Goal: Task Accomplishment & Management: Complete application form

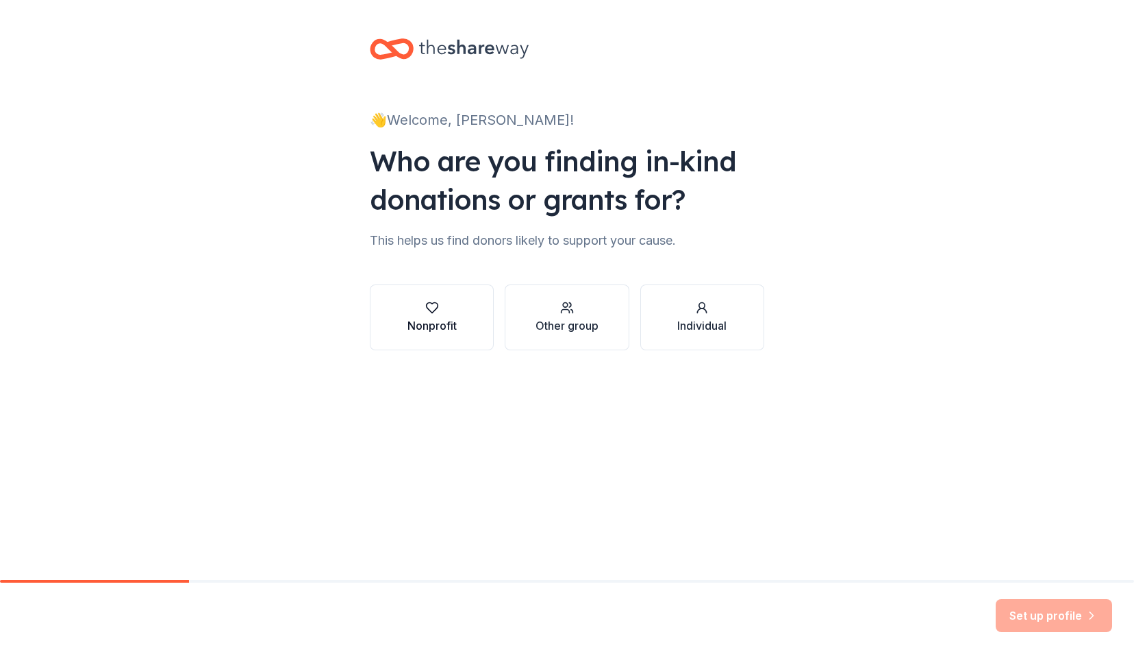
click at [411, 308] on div "button" at bounding box center [432, 308] width 49 height 14
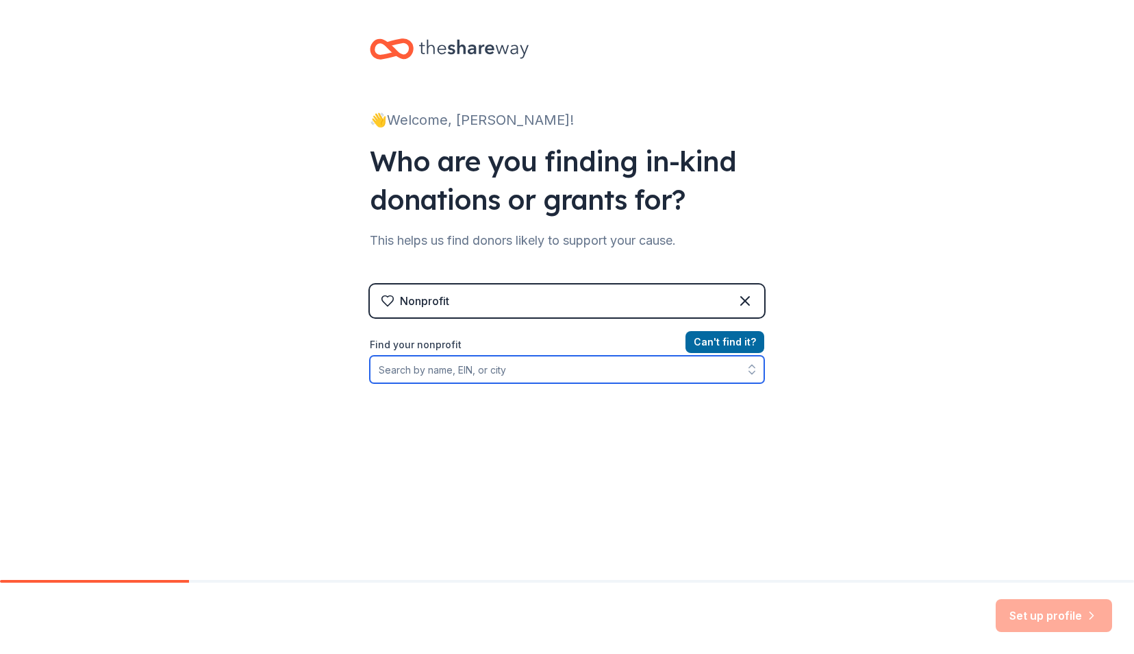
click at [555, 377] on input "Find your nonprofit" at bounding box center [567, 369] width 395 height 27
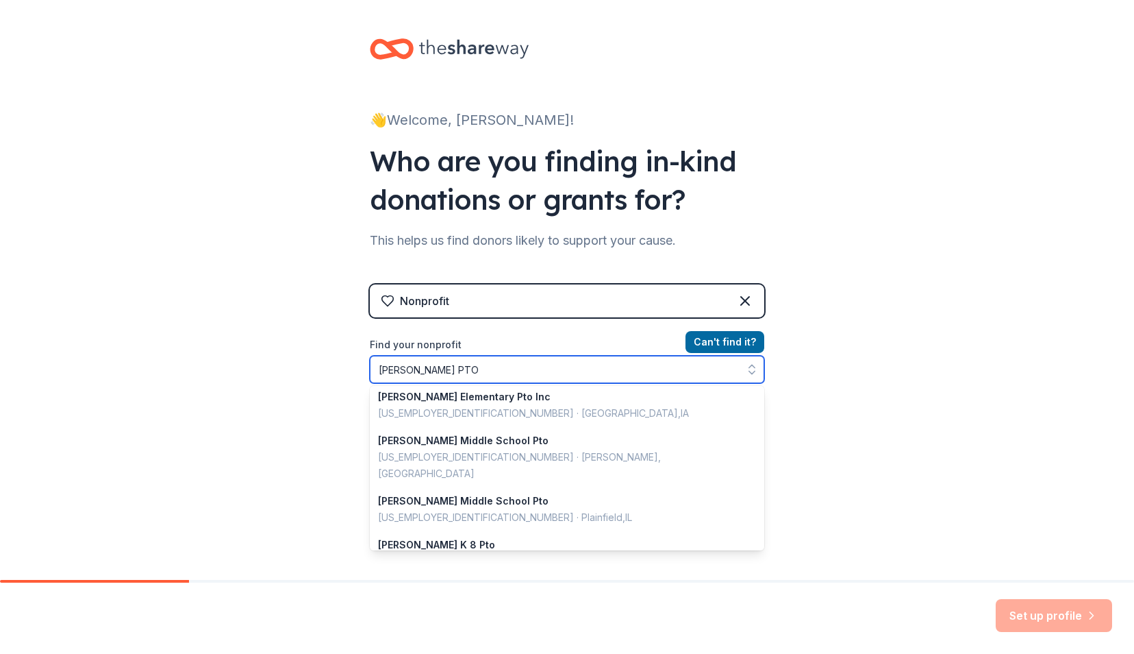
scroll to position [444, 0]
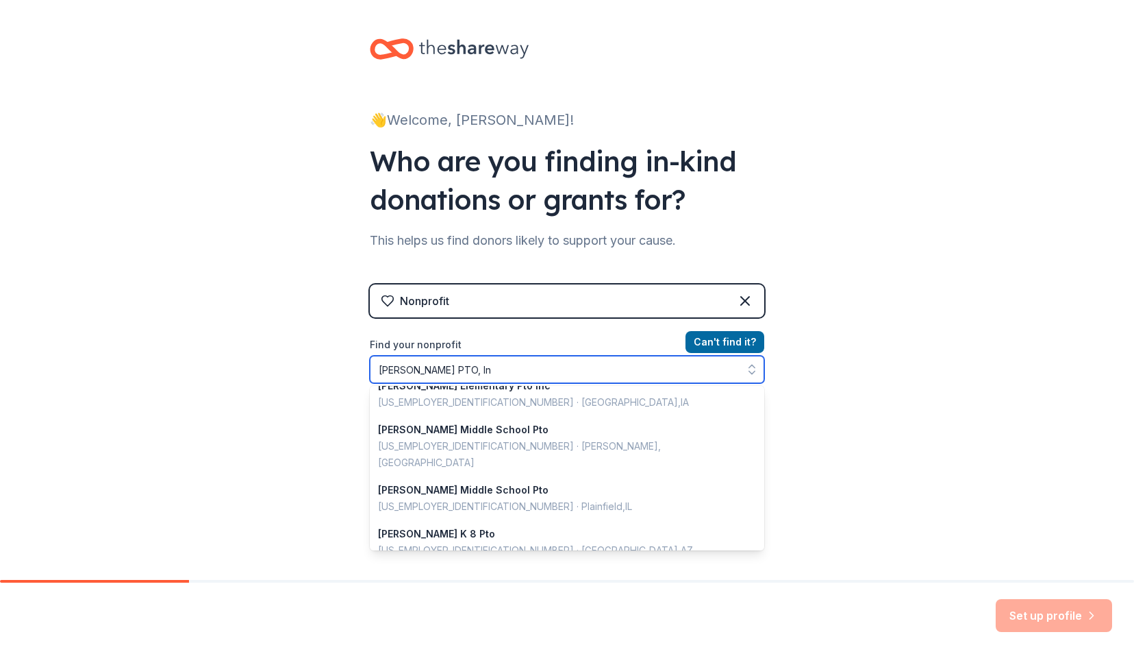
type input "Richards PTO, Inc"
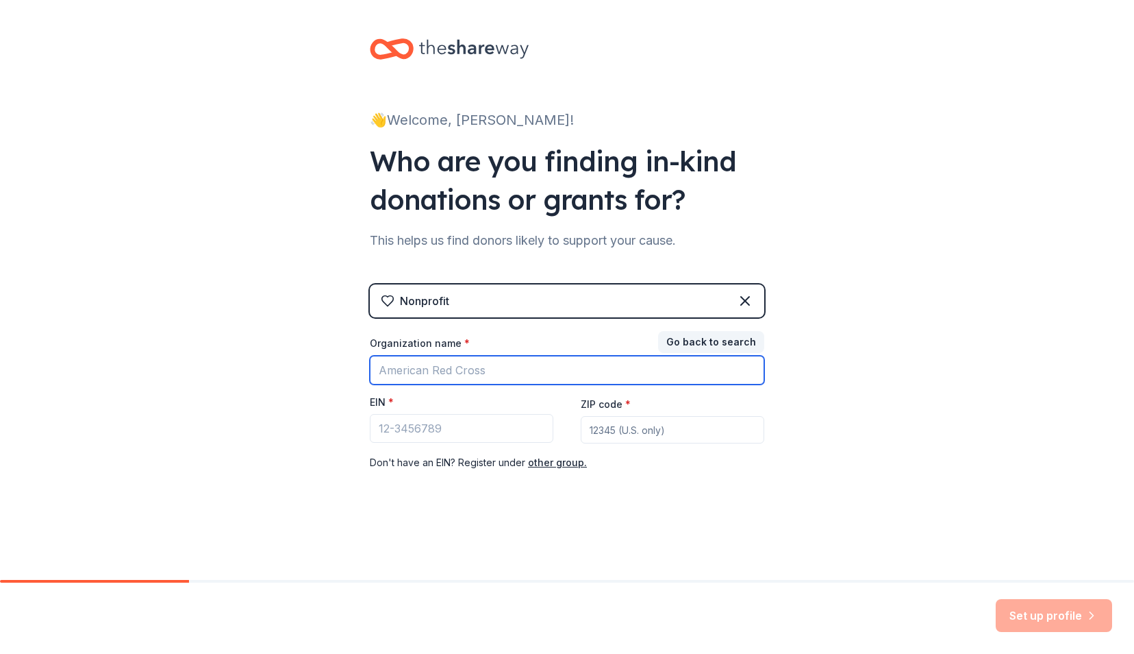
click at [558, 374] on input "Organization name *" at bounding box center [567, 370] width 395 height 29
type input "[PERSON_NAME] PTO, Inc"
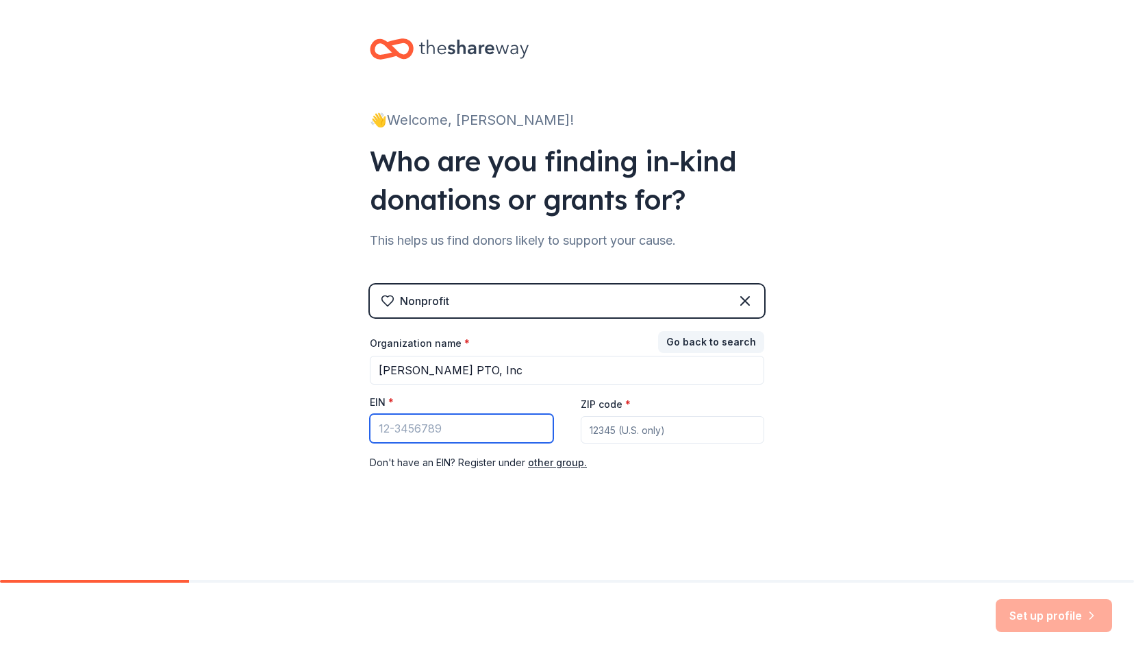
type input "[US_EMPLOYER_IDENTIFICATION_NUMBER]"
type input "77873"
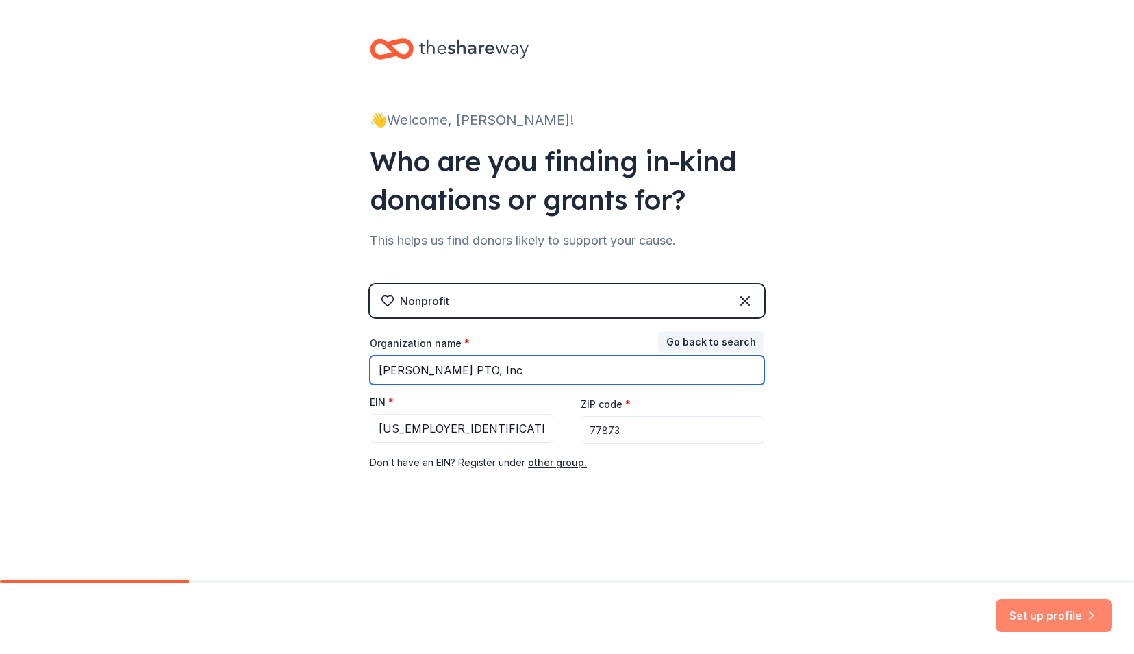
type input "[PERSON_NAME] PTO, Inc"
click at [1022, 615] on button "Set up profile" at bounding box center [1054, 615] width 116 height 33
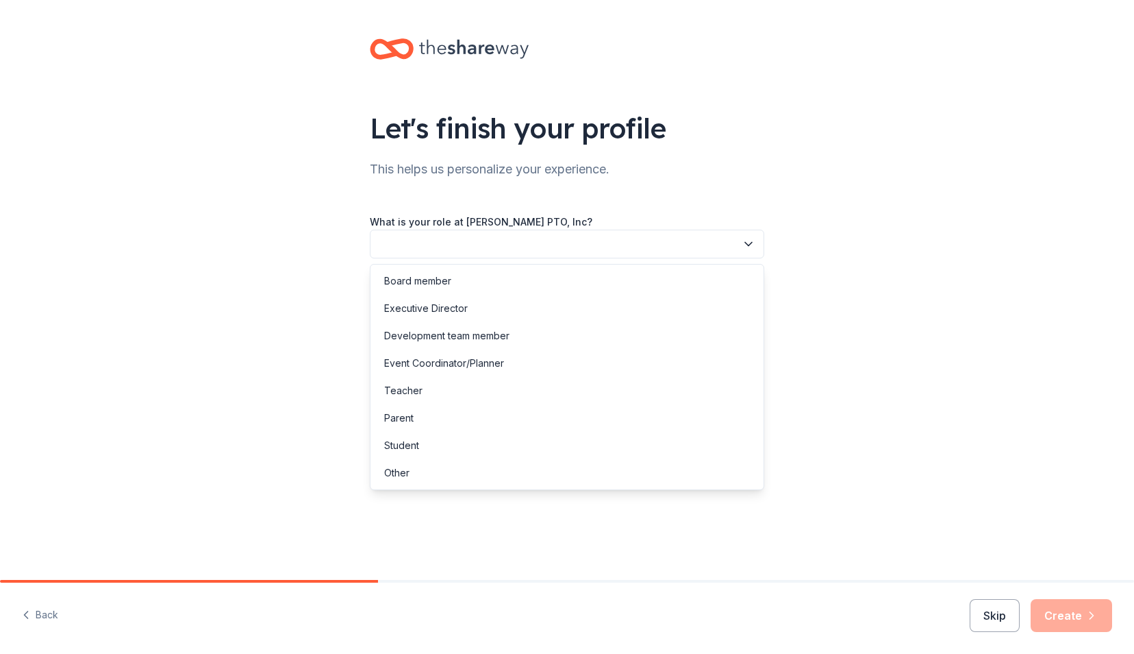
click at [621, 245] on button "button" at bounding box center [567, 243] width 395 height 29
click at [612, 278] on div "Board member" at bounding box center [567, 280] width 388 height 27
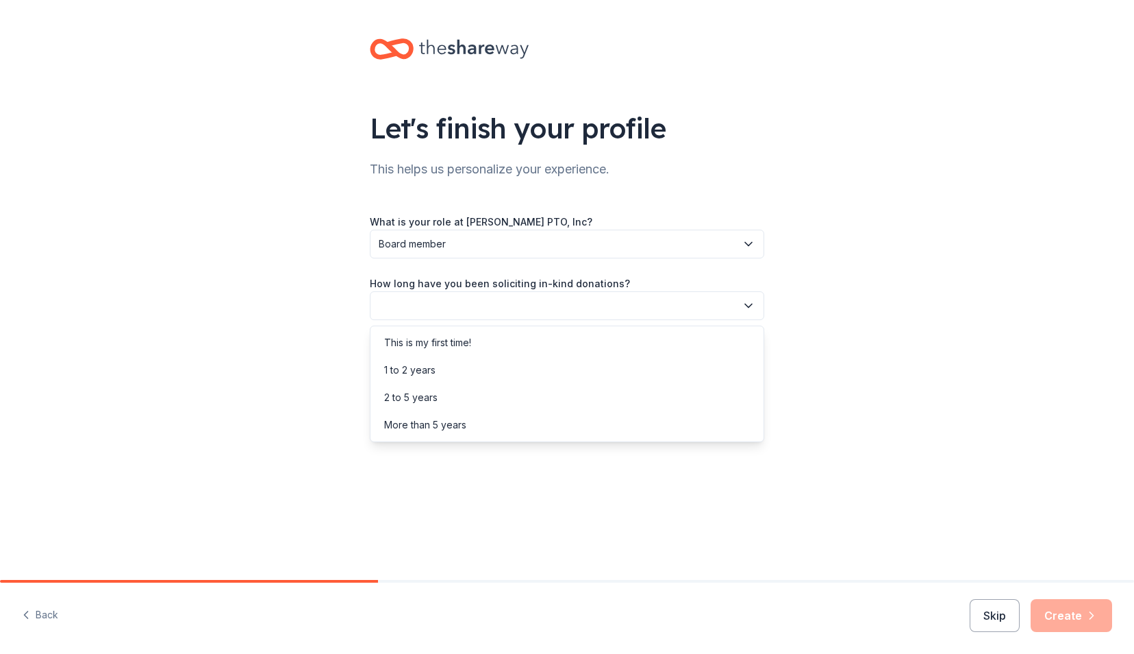
click at [606, 301] on button "button" at bounding box center [567, 305] width 395 height 29
drag, startPoint x: 585, startPoint y: 371, endPoint x: 579, endPoint y: 392, distance: 21.5
click at [579, 392] on div "This is my first time! 1 to 2 years 2 to 5 years More than 5 years" at bounding box center [567, 383] width 395 height 116
drag, startPoint x: 579, startPoint y: 392, endPoint x: 573, endPoint y: 397, distance: 7.8
click at [573, 397] on div "2 to 5 years" at bounding box center [567, 397] width 388 height 27
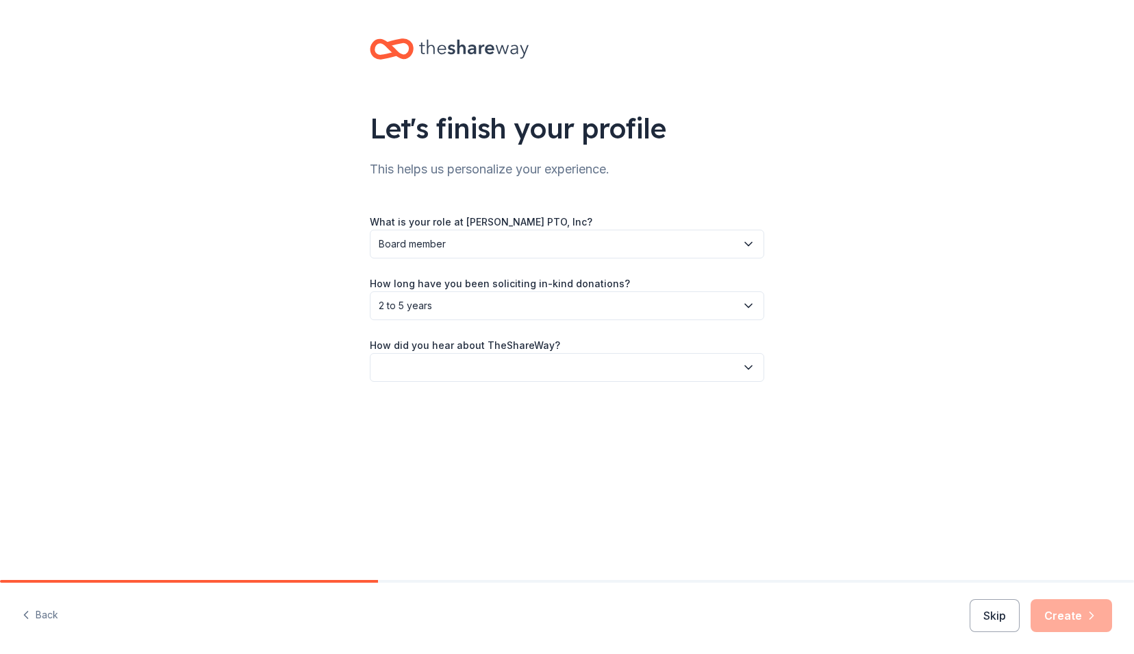
click at [552, 367] on button "button" at bounding box center [567, 367] width 395 height 29
click at [540, 432] on div "Online search" at bounding box center [567, 431] width 388 height 27
click at [1067, 619] on button "Create" at bounding box center [1072, 615] width 82 height 33
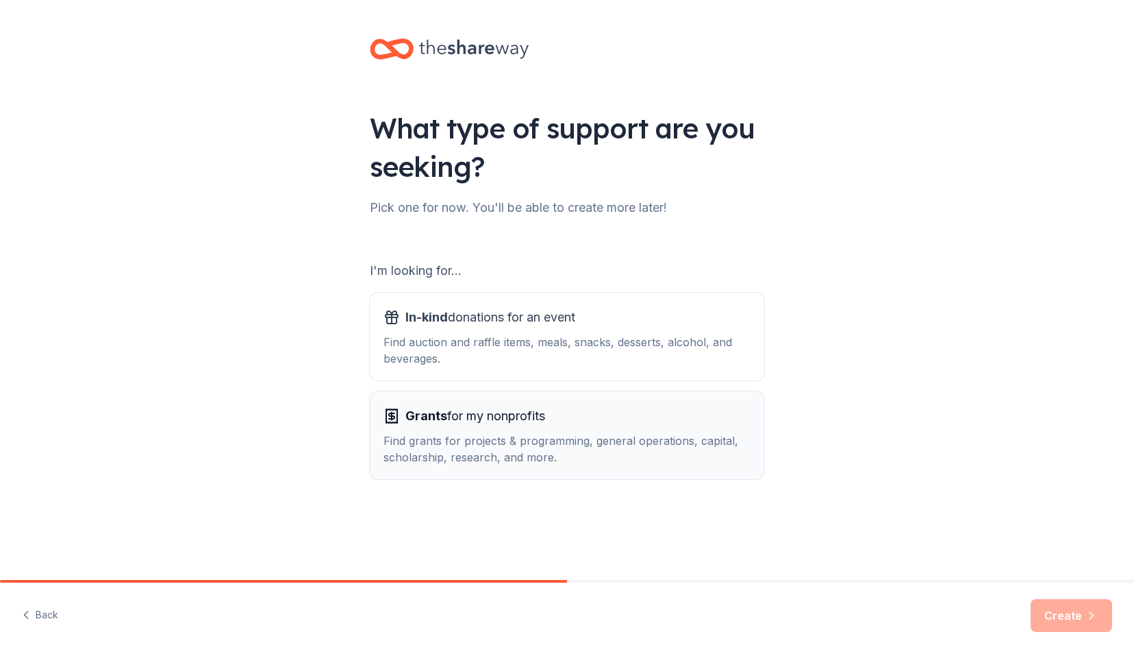
drag, startPoint x: 602, startPoint y: 334, endPoint x: 662, endPoint y: 443, distance: 123.9
click at [662, 443] on div "I'm looking for... In-kind donations for an event Find auction and raffle items…" at bounding box center [567, 369] width 395 height 219
click at [650, 348] on div "Find auction and raffle items, meals, snacks, desserts, alcohol, and beverages." at bounding box center [567, 350] width 367 height 33
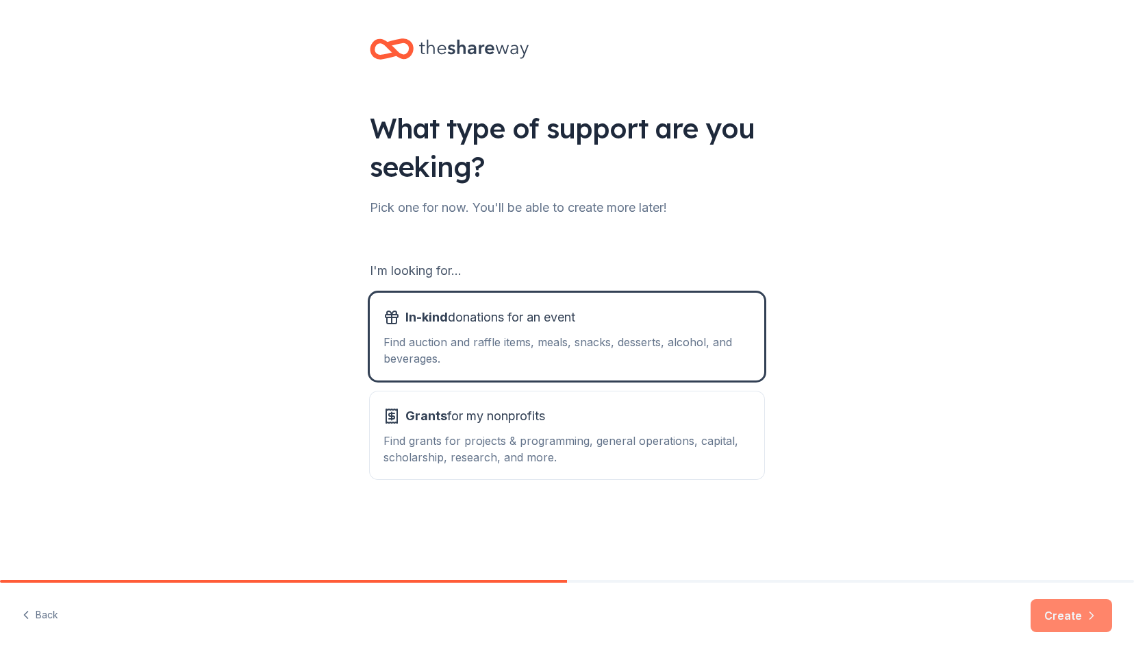
click at [1058, 610] on button "Create" at bounding box center [1072, 615] width 82 height 33
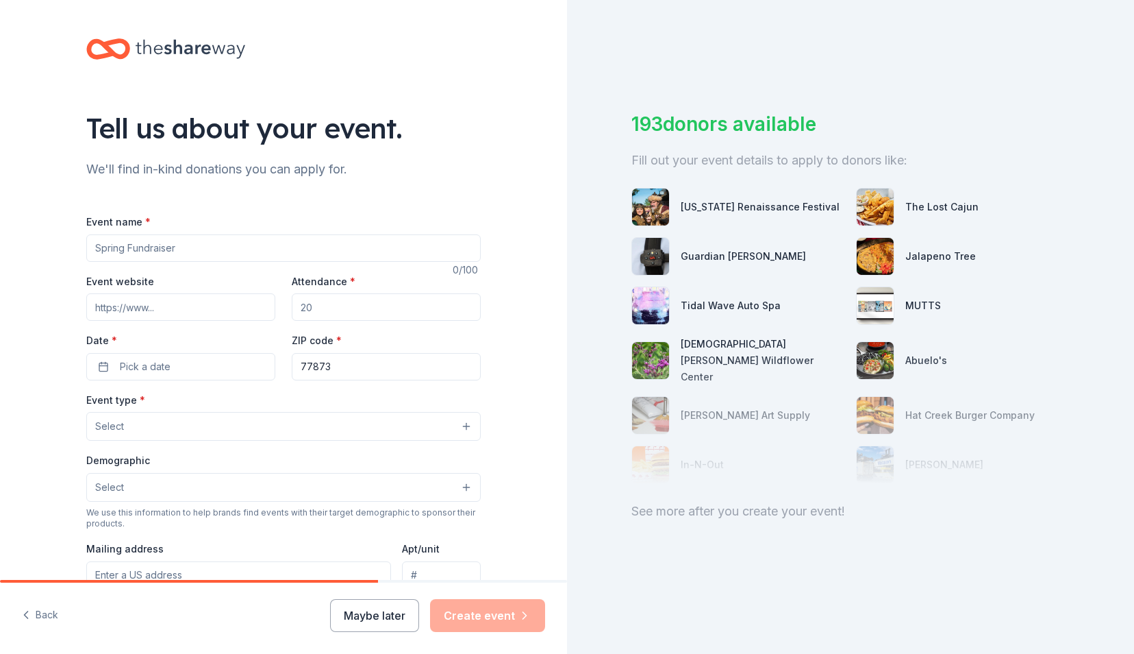
click at [204, 241] on input "Event name *" at bounding box center [283, 247] width 395 height 27
type input "2025 Annual [PERSON_NAME] Fall Festival"
type input "blbell8605@gmail.com"
type input "77830"
click at [189, 316] on input "Event website" at bounding box center [180, 306] width 189 height 27
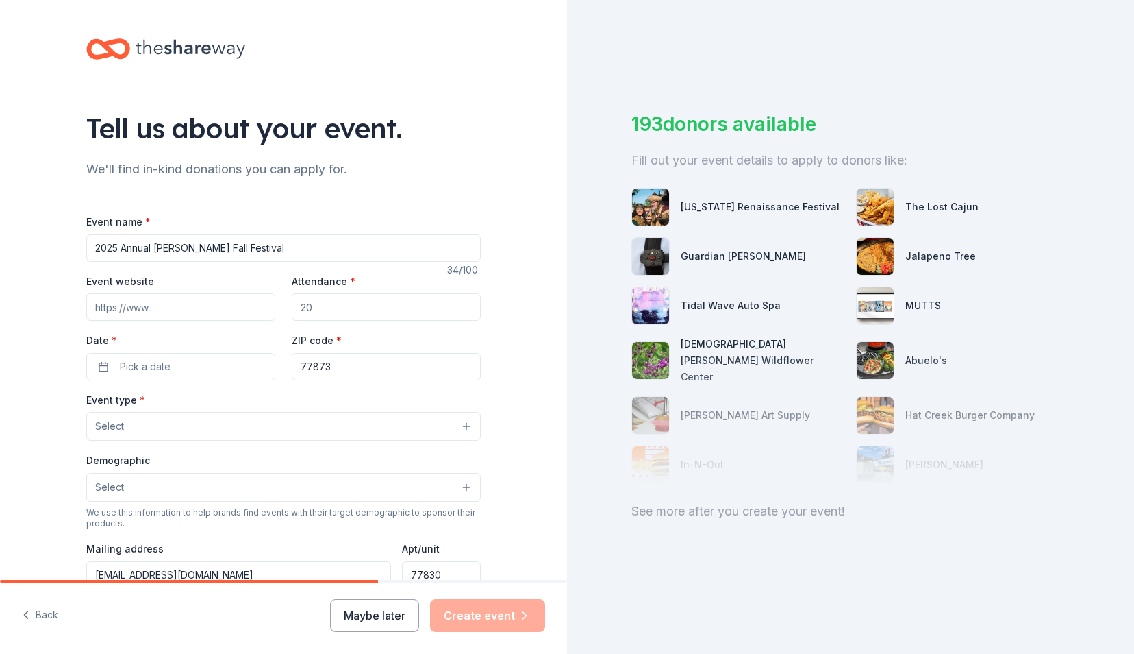
type input "www.richardspto.net"
click at [344, 314] on input "Attendance *" at bounding box center [386, 306] width 189 height 27
type input "500"
click at [192, 368] on button "Pick a date" at bounding box center [180, 366] width 189 height 27
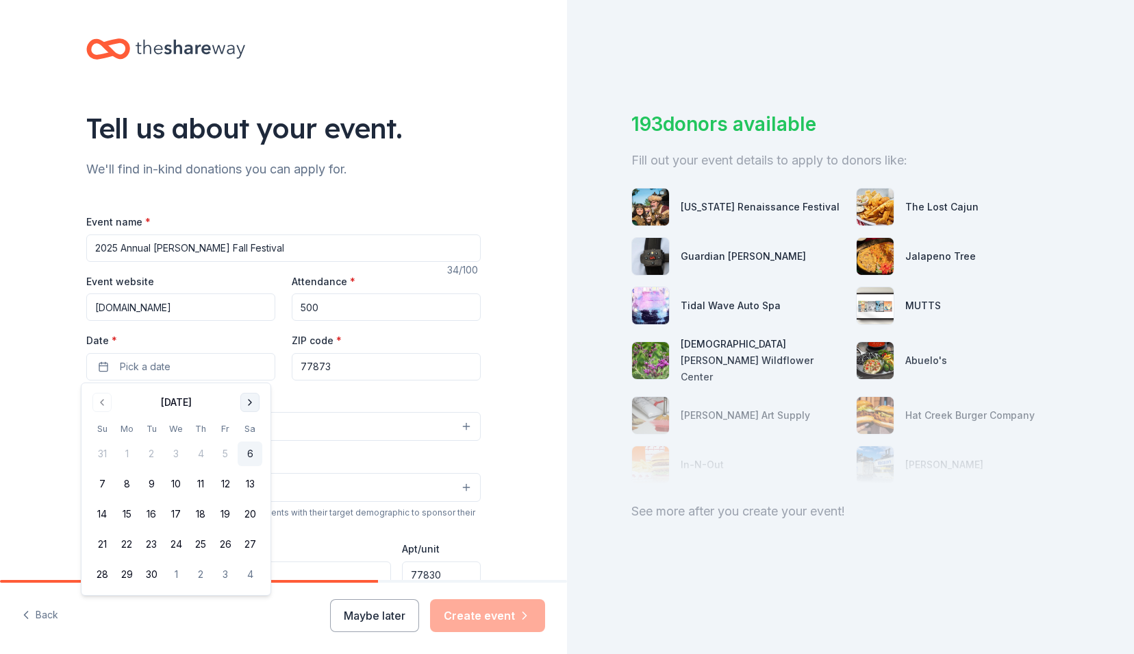
click at [243, 403] on button "Go to next month" at bounding box center [249, 402] width 19 height 19
click at [245, 514] on button "18" at bounding box center [250, 513] width 25 height 25
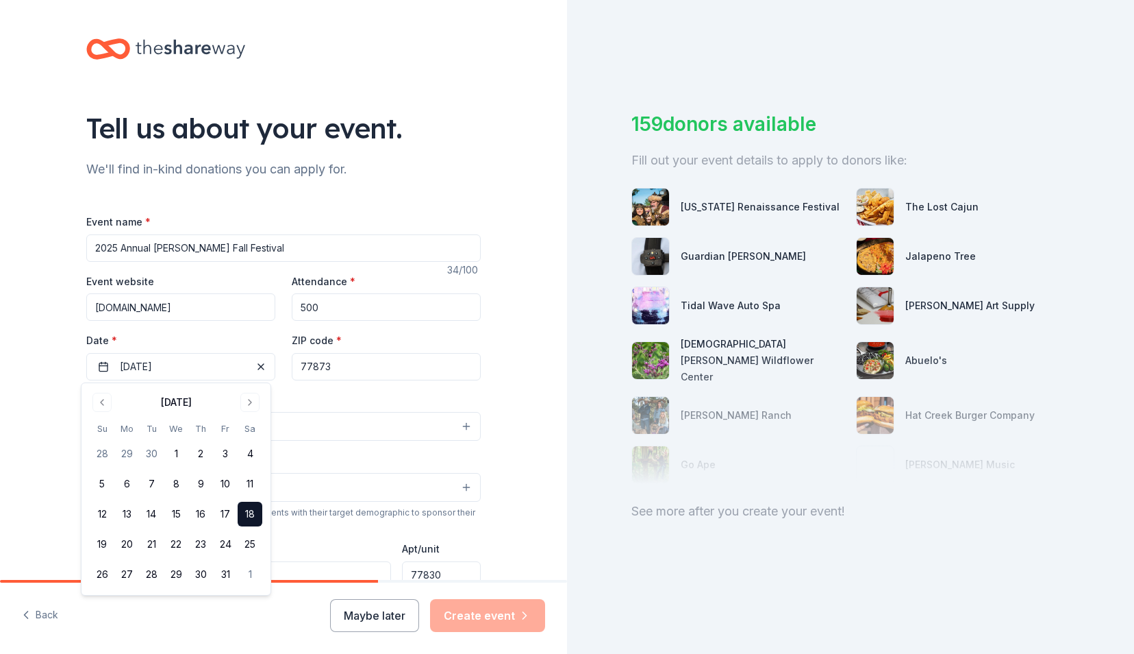
click at [371, 393] on div "Event type * Select" at bounding box center [283, 416] width 395 height 50
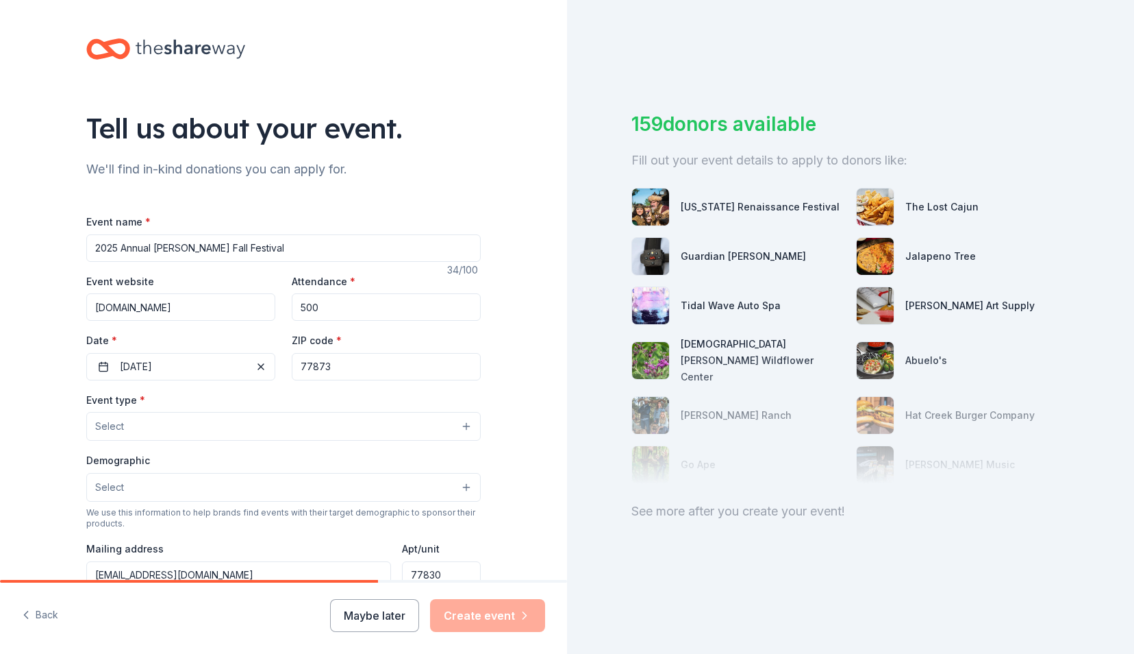
click at [308, 433] on button "Select" at bounding box center [283, 426] width 395 height 29
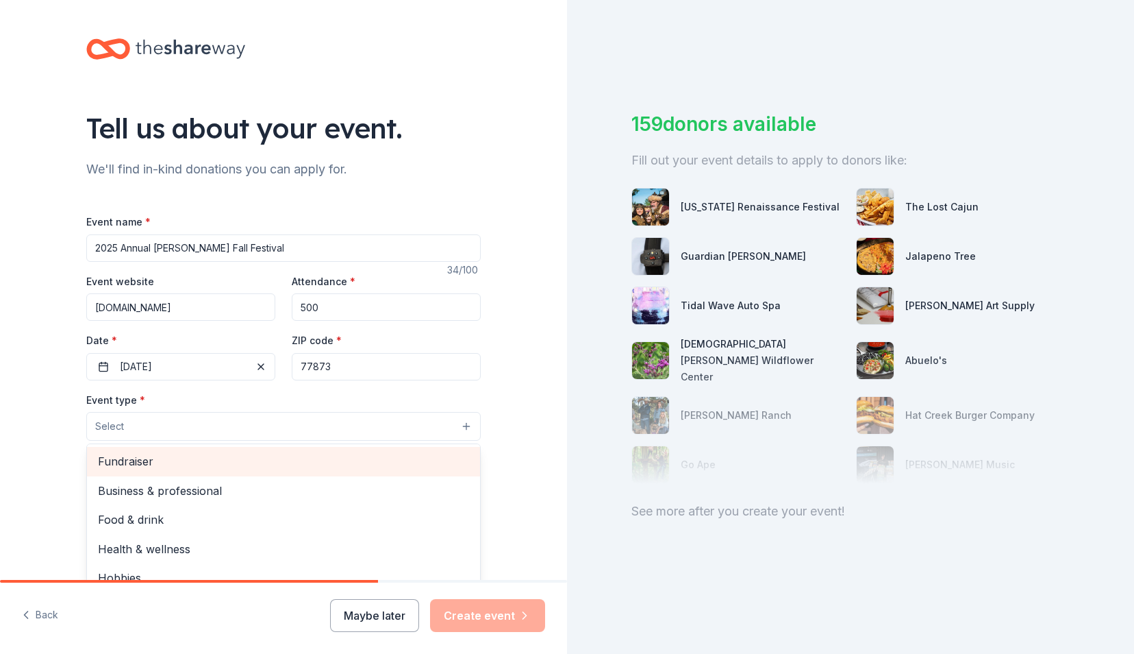
click at [308, 462] on span "Fundraiser" at bounding box center [283, 461] width 371 height 18
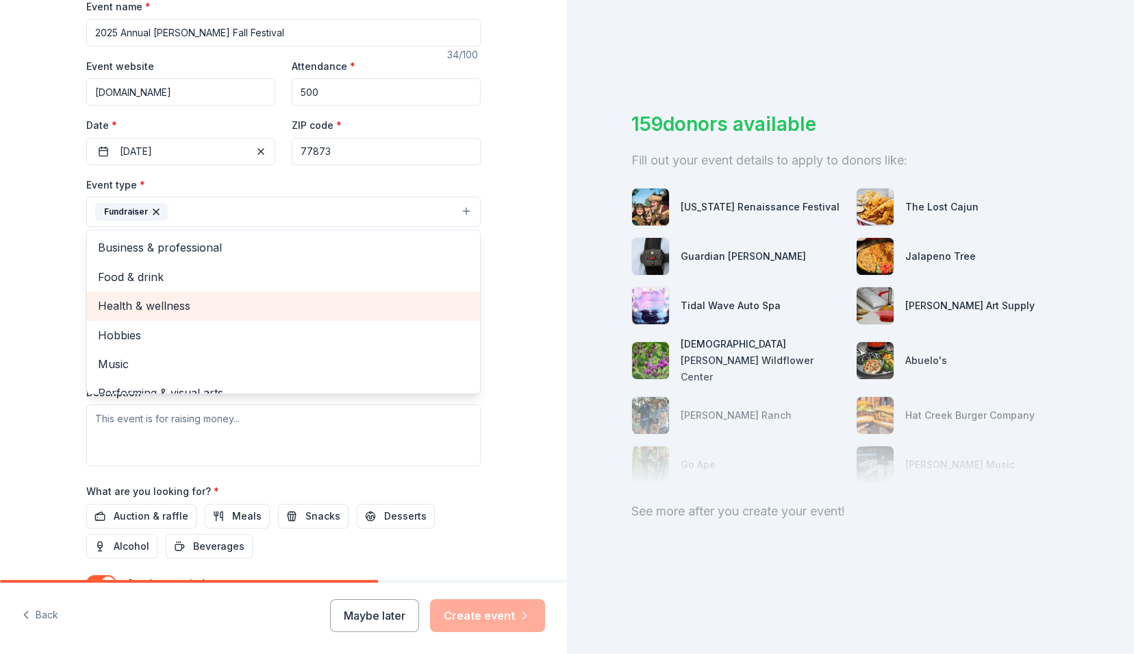
scroll to position [223, 0]
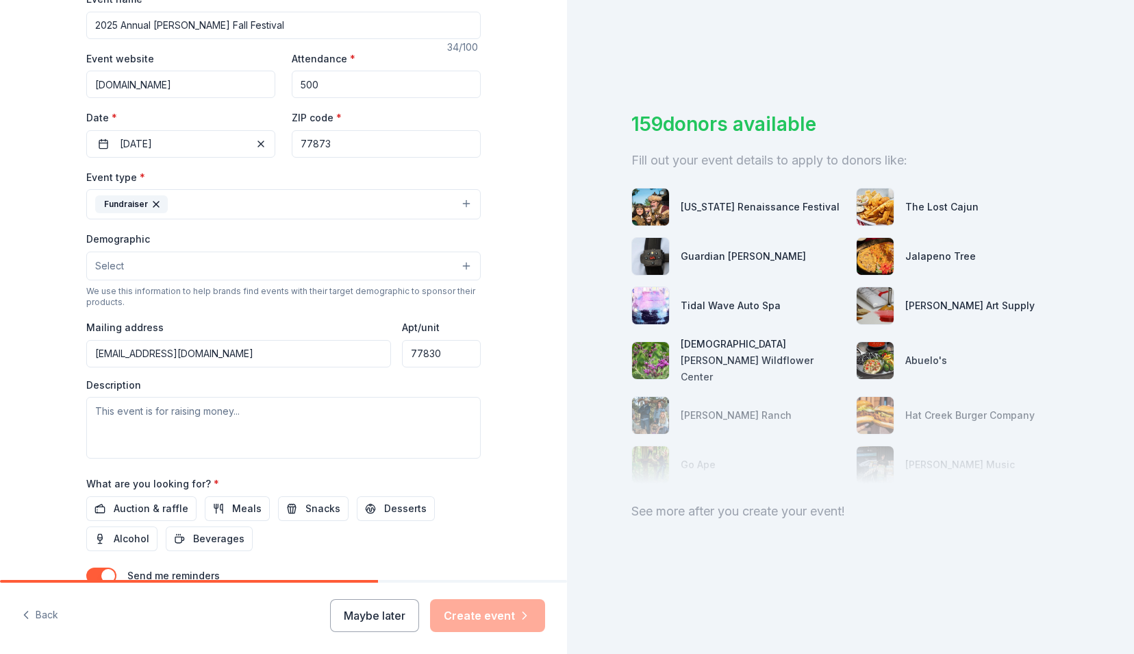
click at [308, 264] on button "Select" at bounding box center [283, 265] width 395 height 29
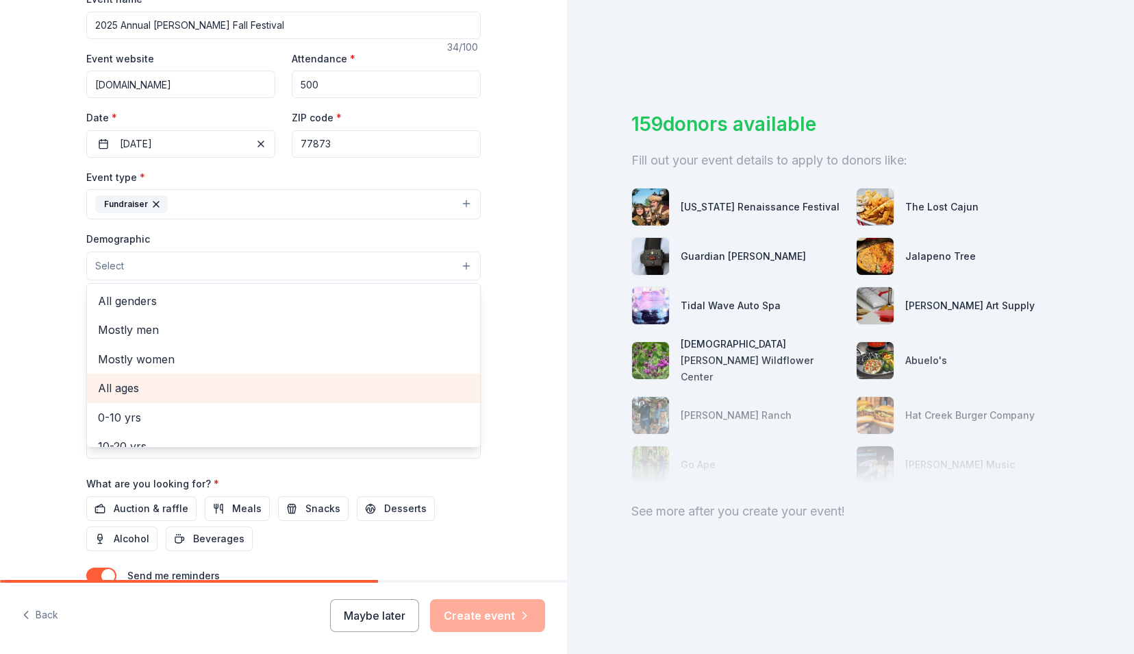
click at [412, 382] on span "All ages" at bounding box center [283, 388] width 371 height 18
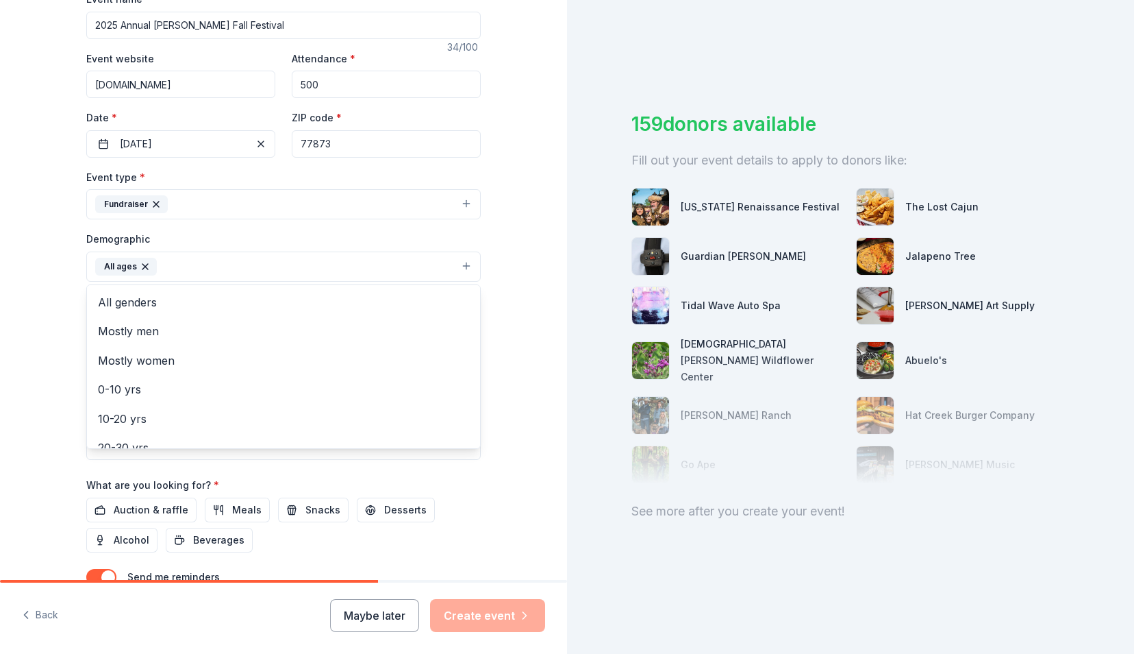
click at [33, 332] on div "Tell us about your event. We'll find in-kind donations you can apply for. Event…" at bounding box center [283, 234] width 567 height 915
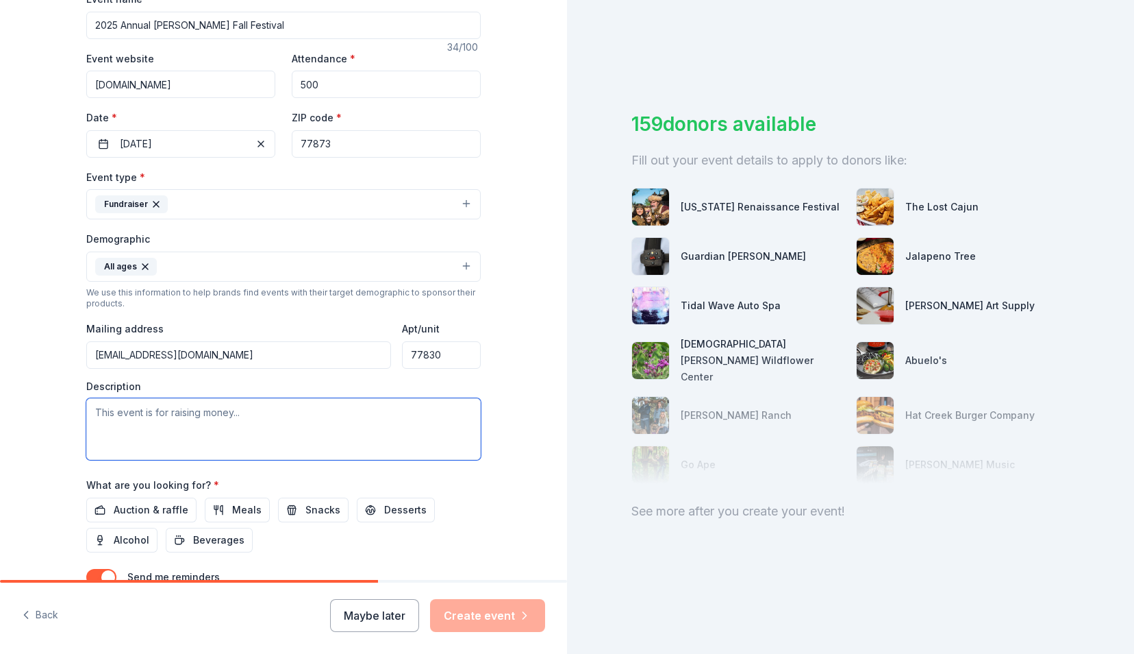
click at [175, 423] on textarea at bounding box center [283, 429] width 395 height 62
paste textarea "The [PERSON_NAME] PTO Annual Fall Festival will be held [DATE][DATE], at the [G…"
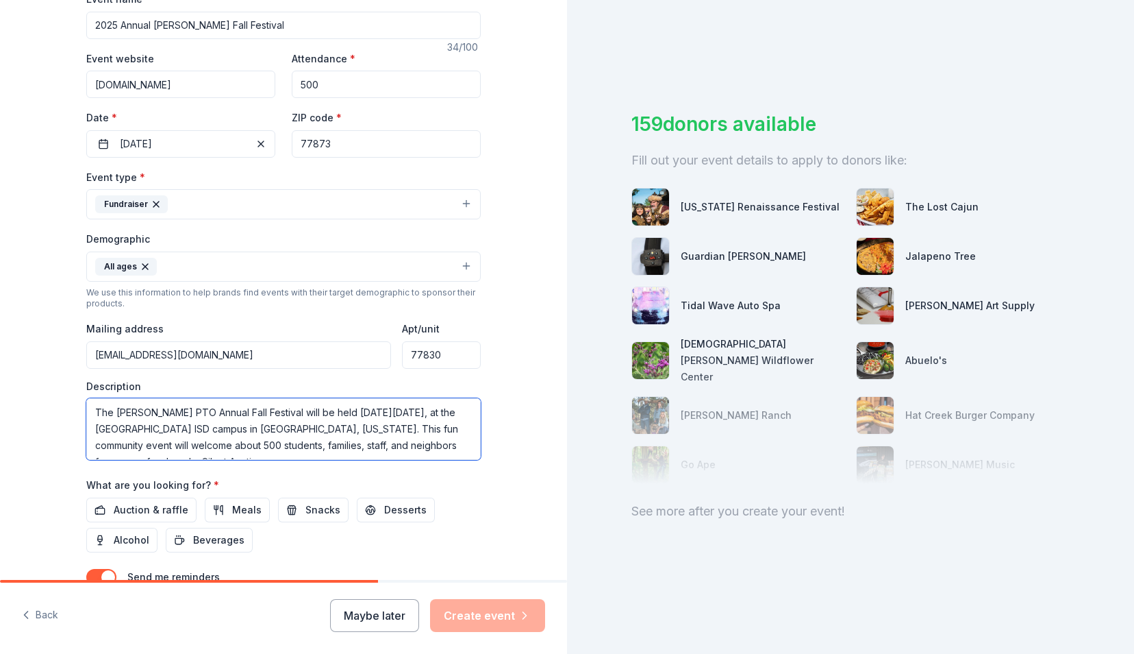
scroll to position [156, 0]
type textarea "The [PERSON_NAME] PTO Annual Fall Festival will be held [DATE][DATE], at the [G…"
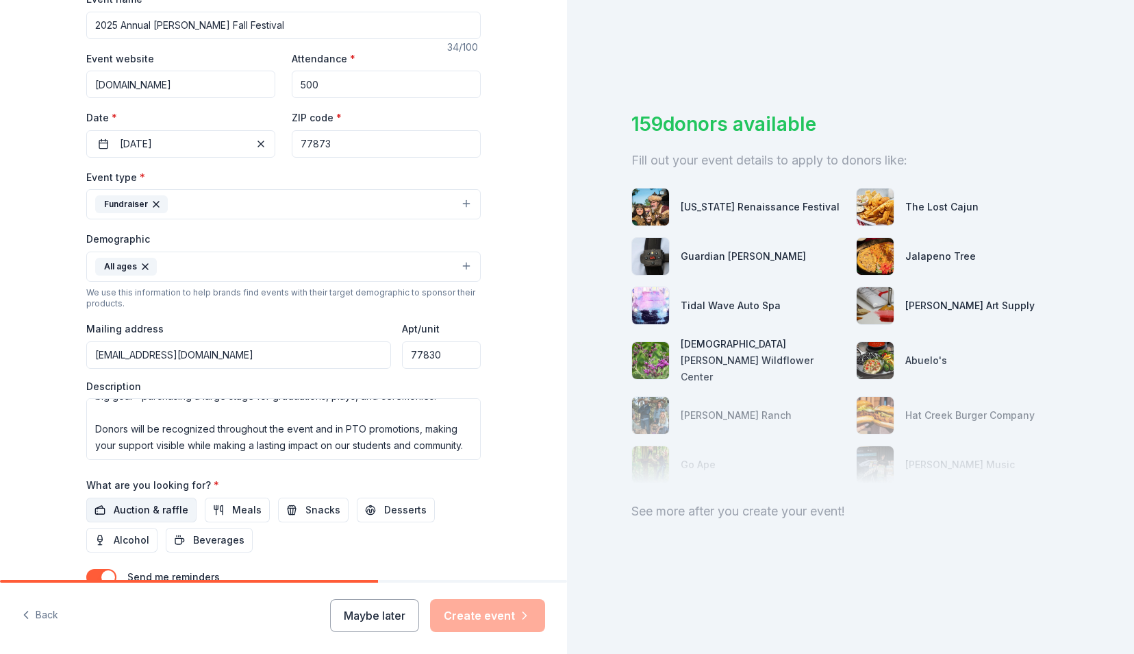
click at [175, 501] on span "Auction & raffle" at bounding box center [151, 509] width 75 height 16
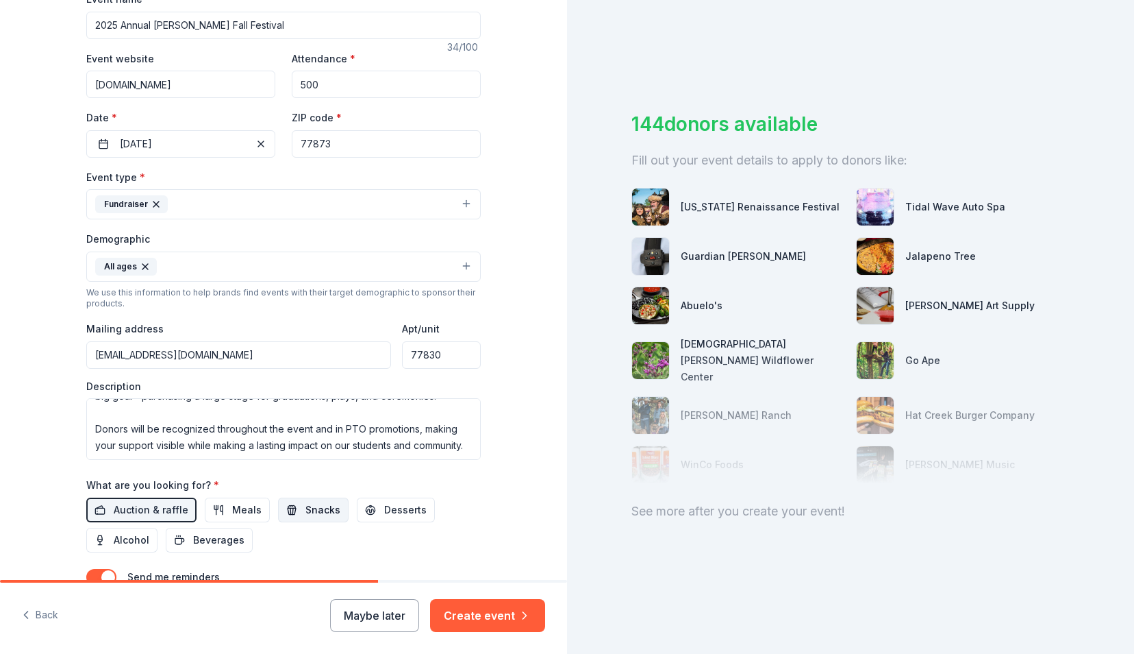
click at [308, 509] on span "Snacks" at bounding box center [323, 509] width 35 height 16
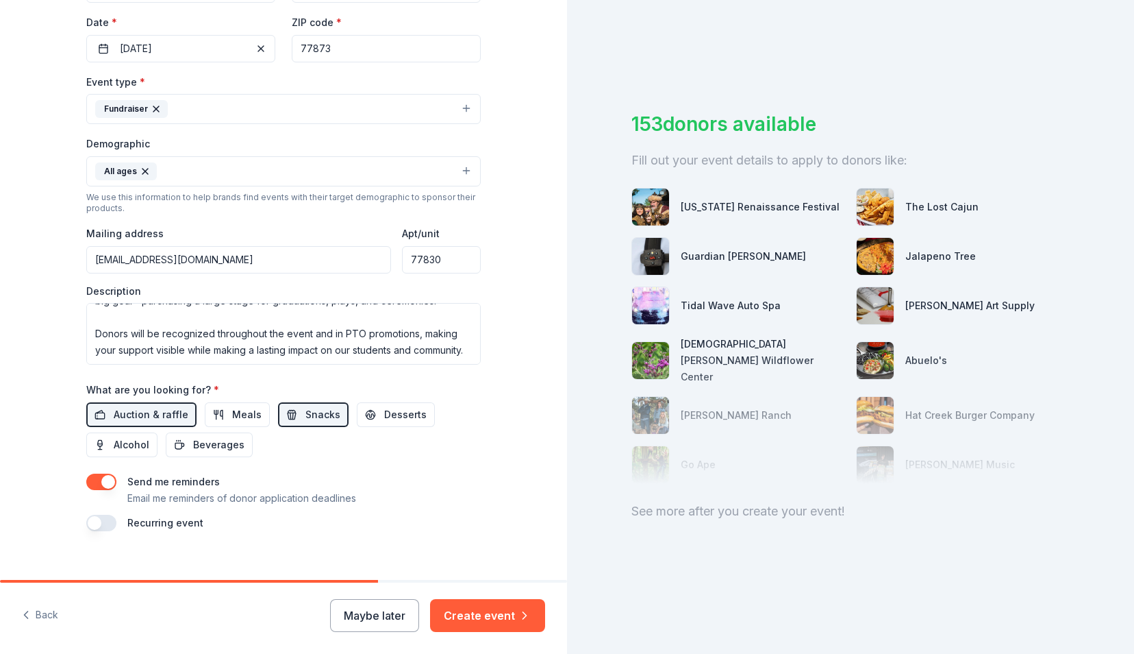
scroll to position [331, 0]
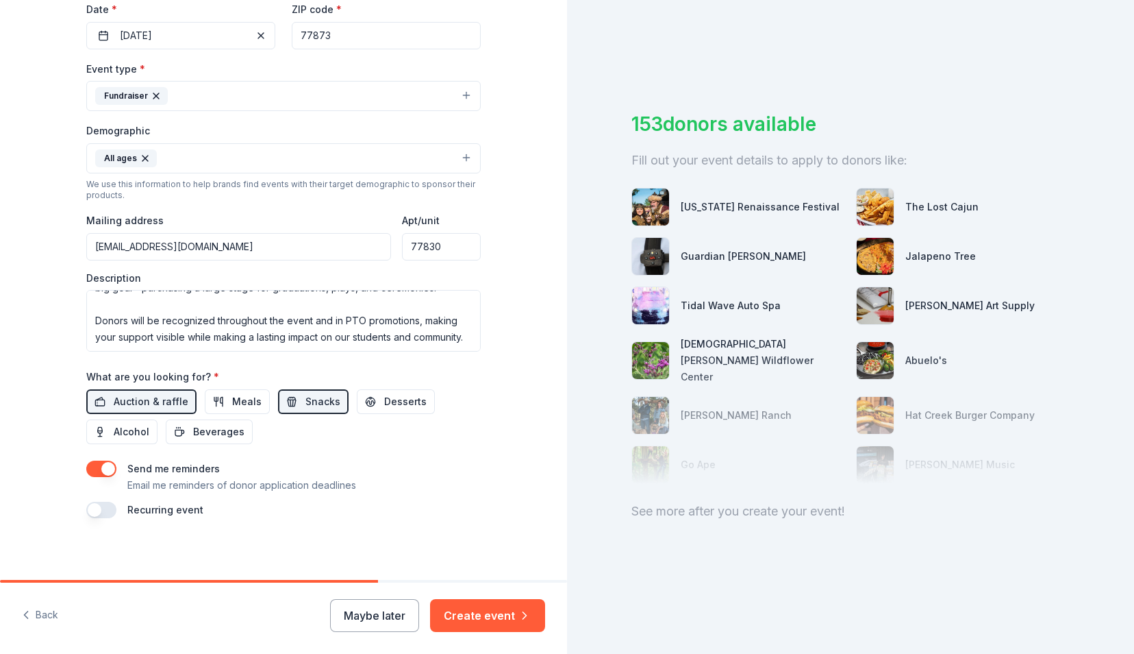
click at [171, 508] on label "Recurring event" at bounding box center [165, 510] width 76 height 12
click at [97, 503] on button "button" at bounding box center [101, 509] width 30 height 16
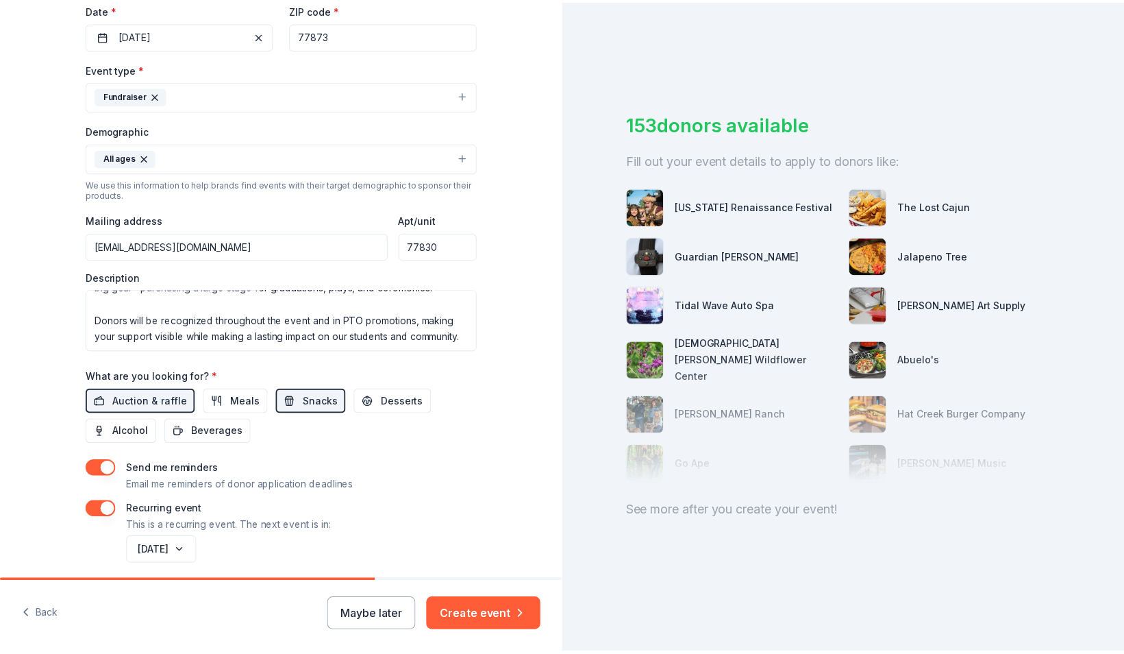
scroll to position [380, 0]
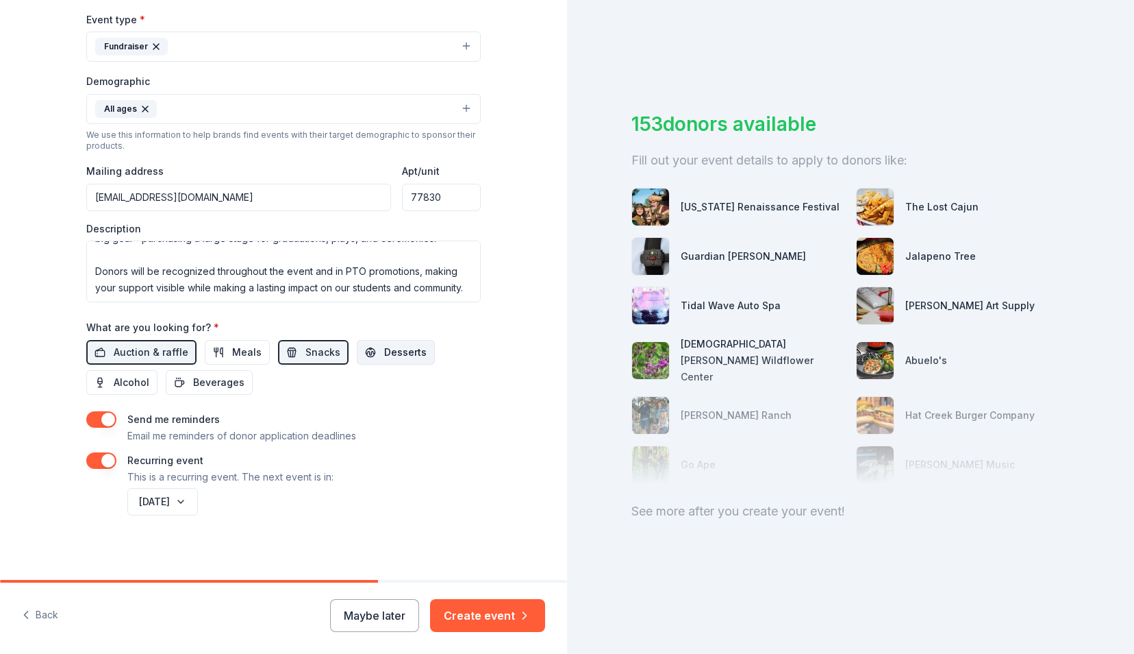
click at [364, 349] on button "Desserts" at bounding box center [396, 352] width 78 height 25
click at [502, 615] on button "Create event" at bounding box center [487, 615] width 115 height 33
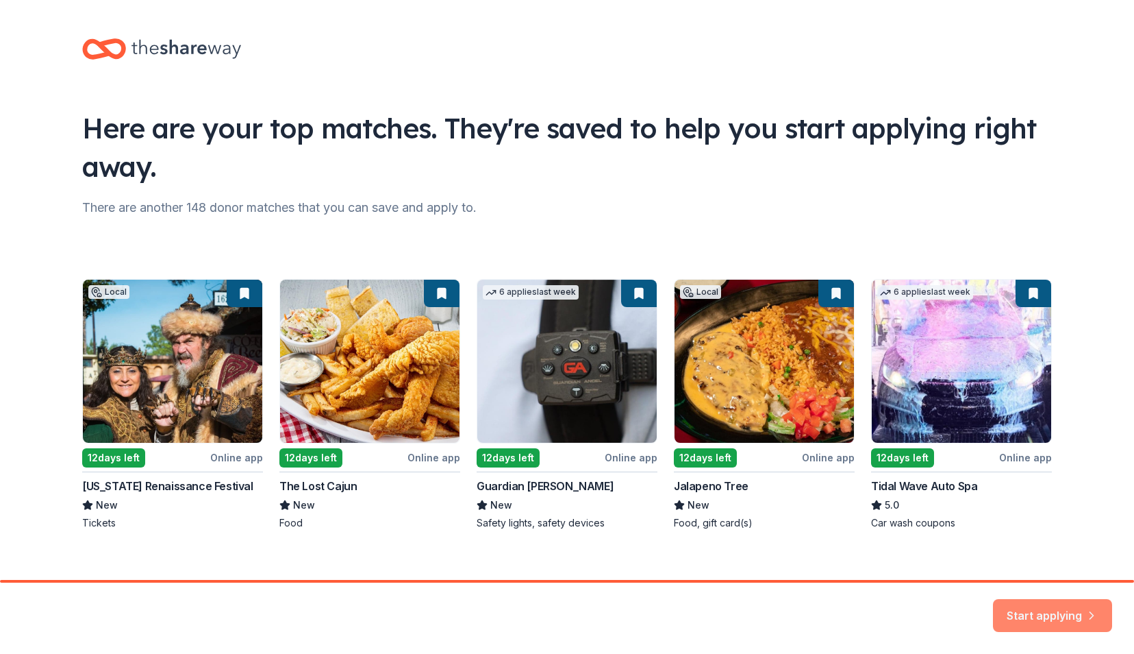
click at [1006, 605] on button "Start applying" at bounding box center [1052, 607] width 119 height 33
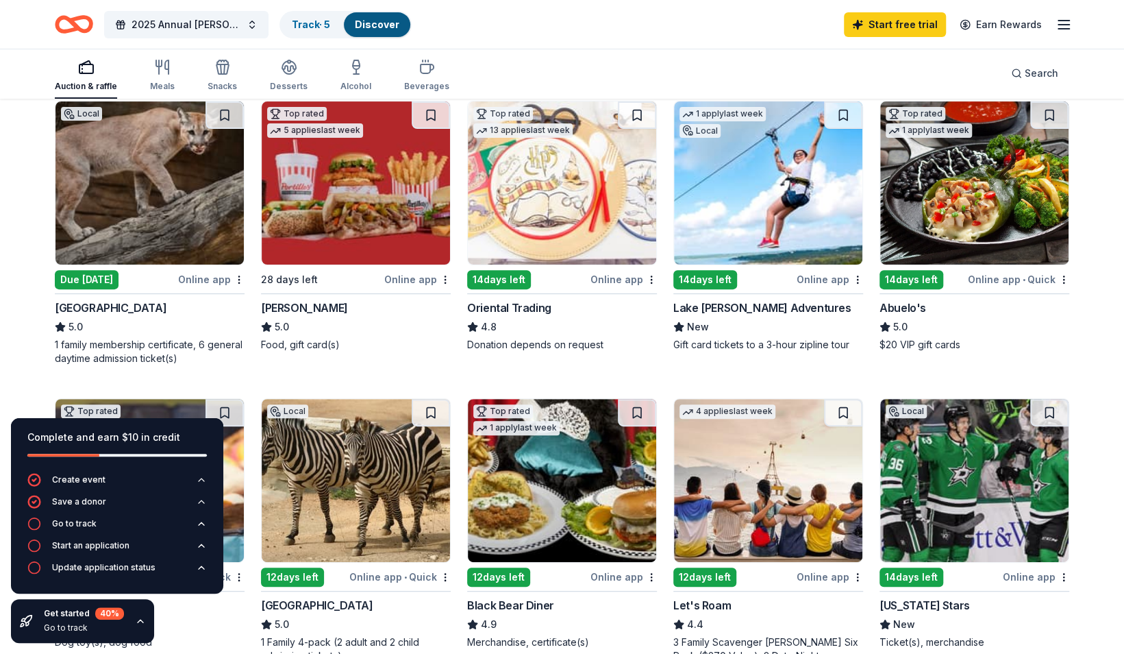
scroll to position [152, 0]
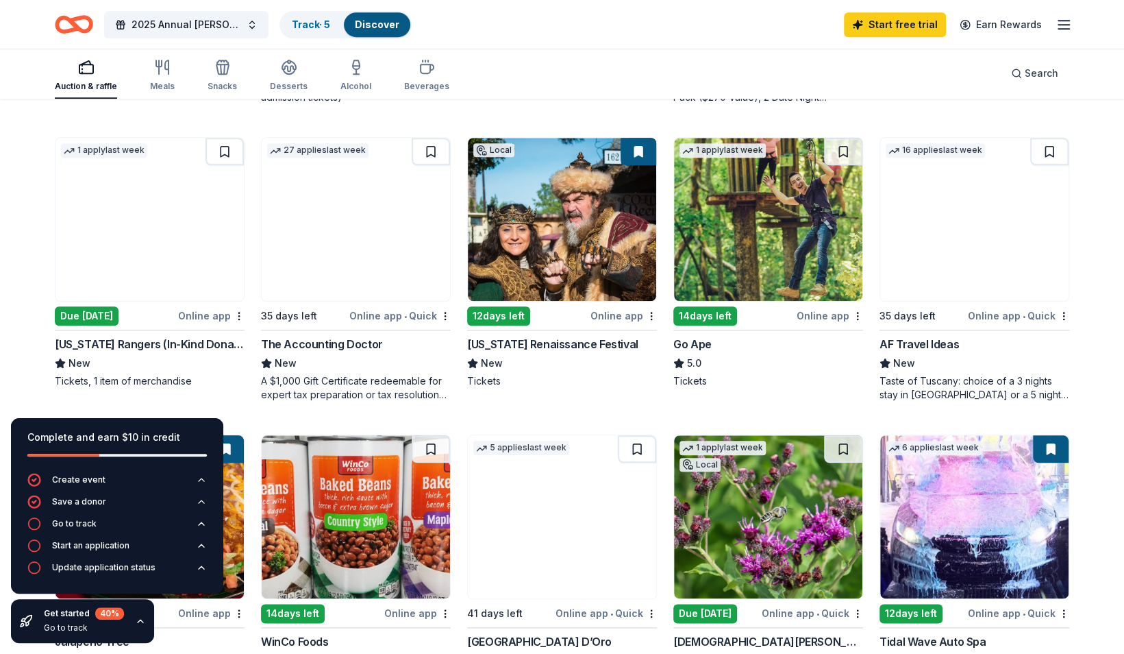
scroll to position [711, 0]
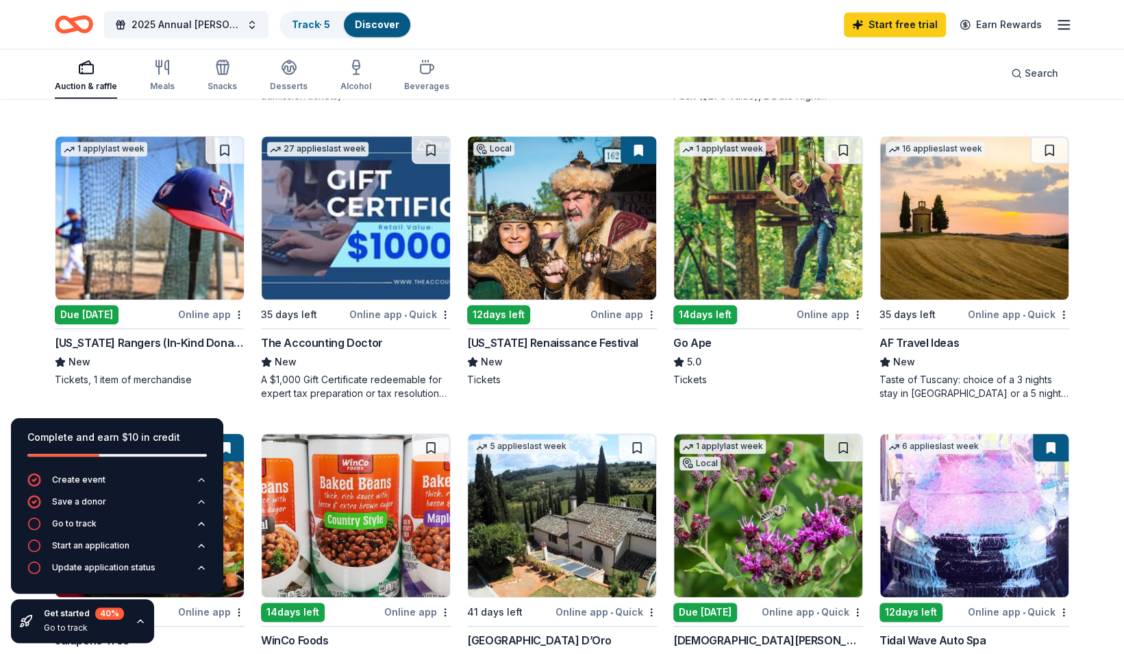
drag, startPoint x: 150, startPoint y: 343, endPoint x: 18, endPoint y: 350, distance: 132.4
click at [18, 350] on div "215 results in Richards, TX Application deadlines 204 this month 11 in October …" at bounding box center [562, 334] width 1124 height 1891
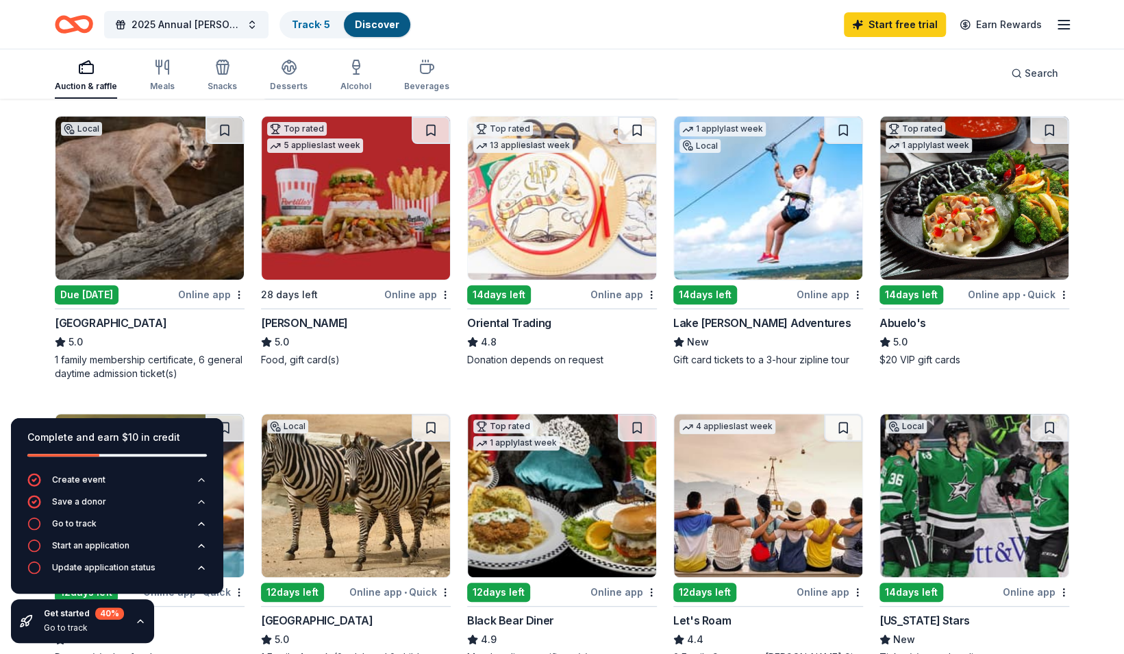
scroll to position [0, 0]
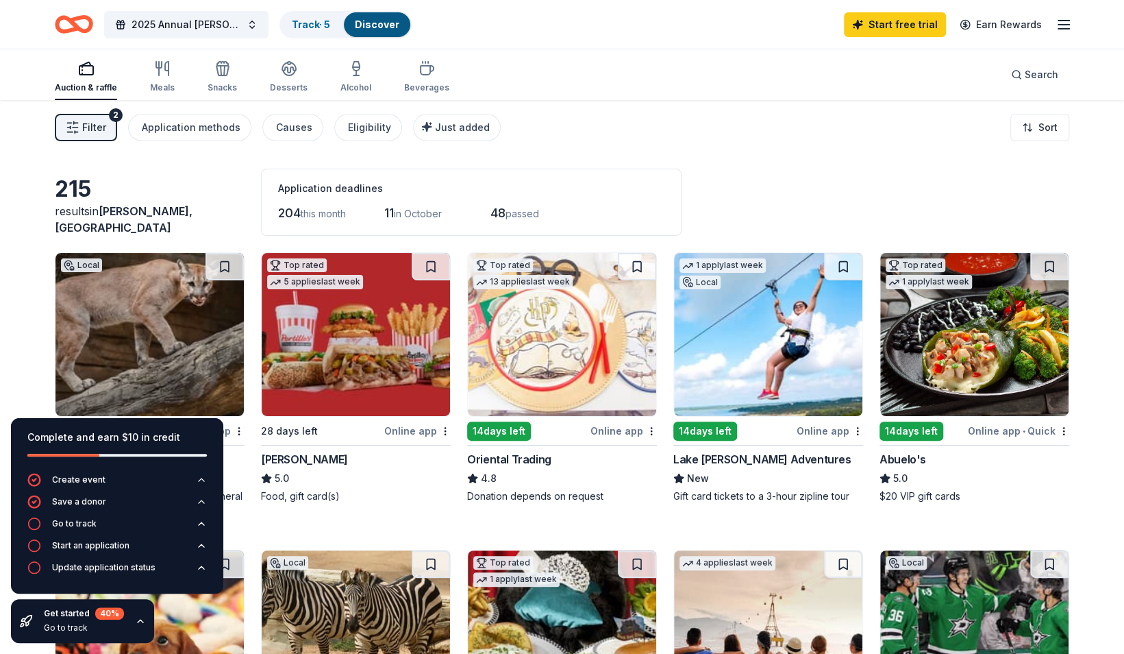
click at [767, 347] on img at bounding box center [768, 334] width 188 height 163
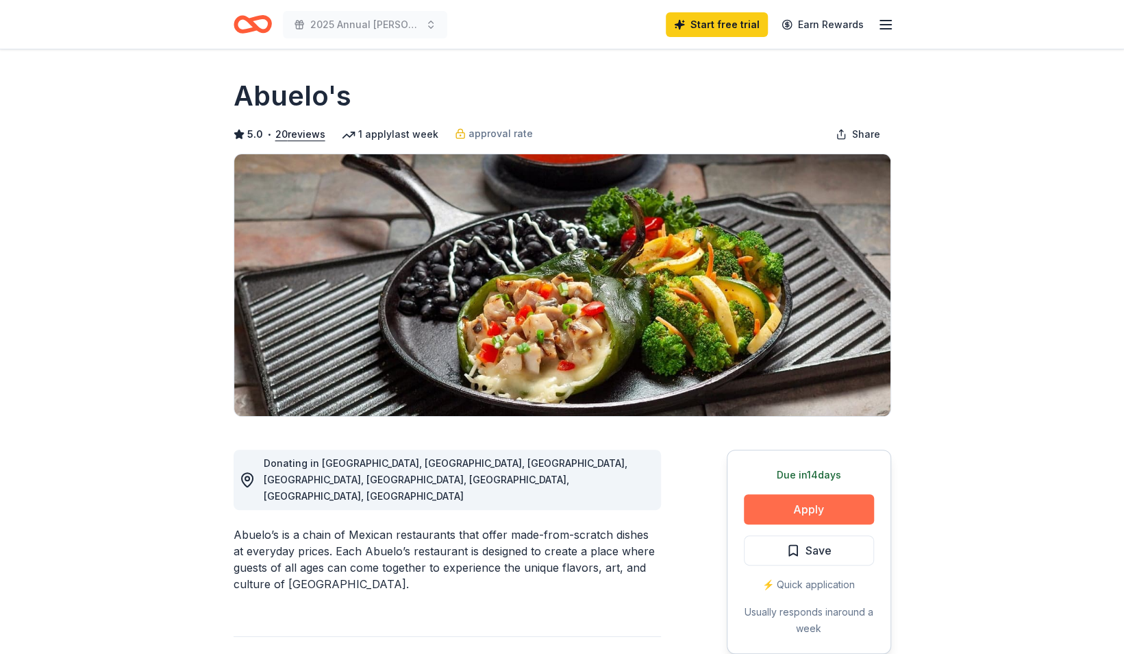
drag, startPoint x: 834, startPoint y: 510, endPoint x: 782, endPoint y: 508, distance: 52.1
click at [782, 508] on button "Apply" at bounding box center [809, 509] width 130 height 30
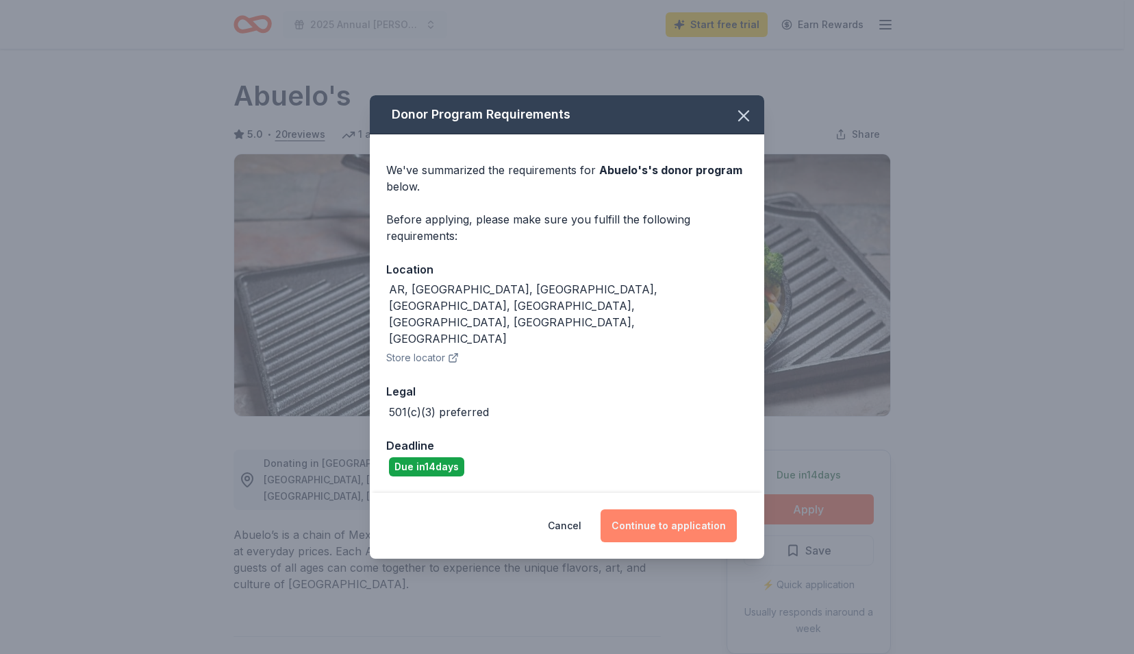
click at [657, 509] on button "Continue to application" at bounding box center [669, 525] width 136 height 33
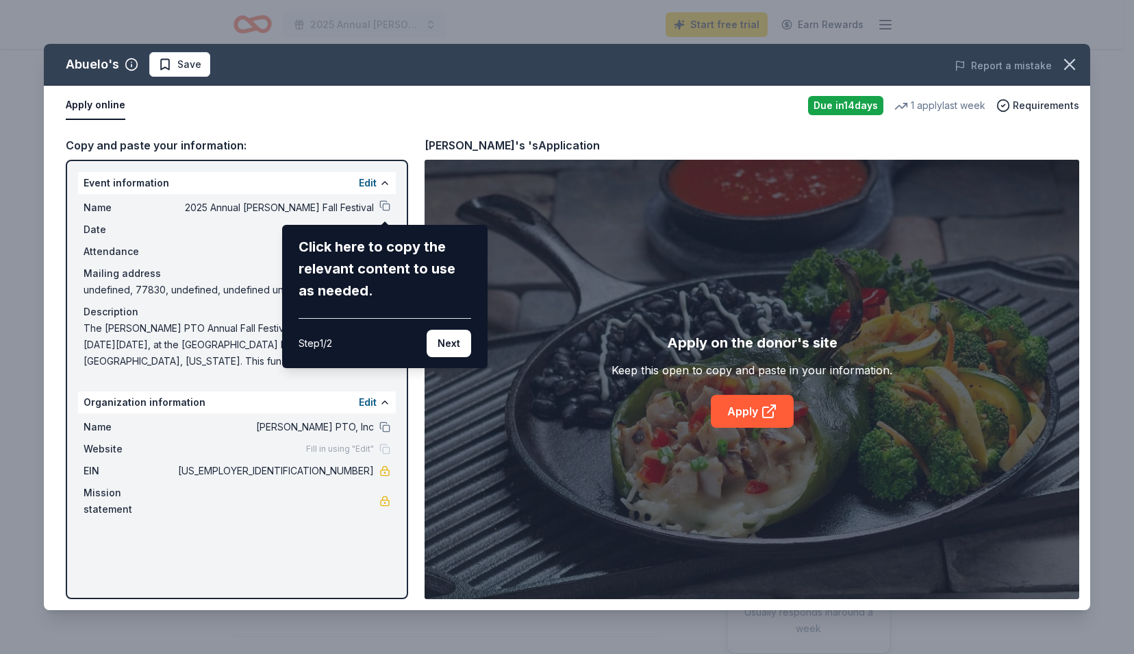
click at [440, 343] on button "Next" at bounding box center [449, 343] width 45 height 27
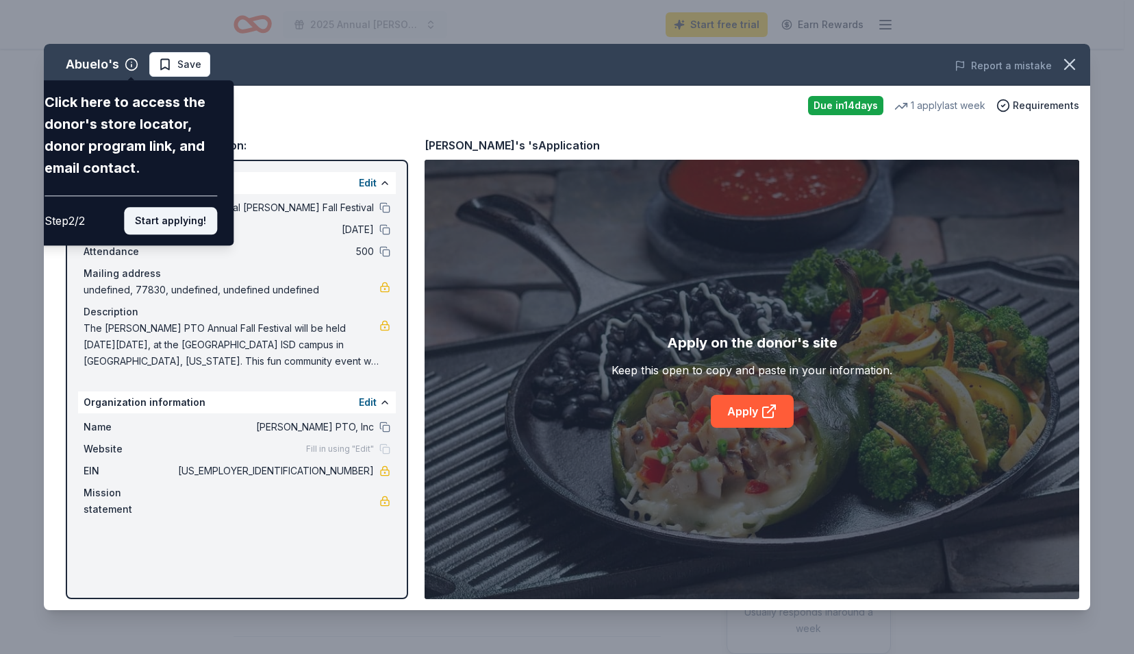
click at [189, 223] on button "Start applying!" at bounding box center [170, 220] width 93 height 27
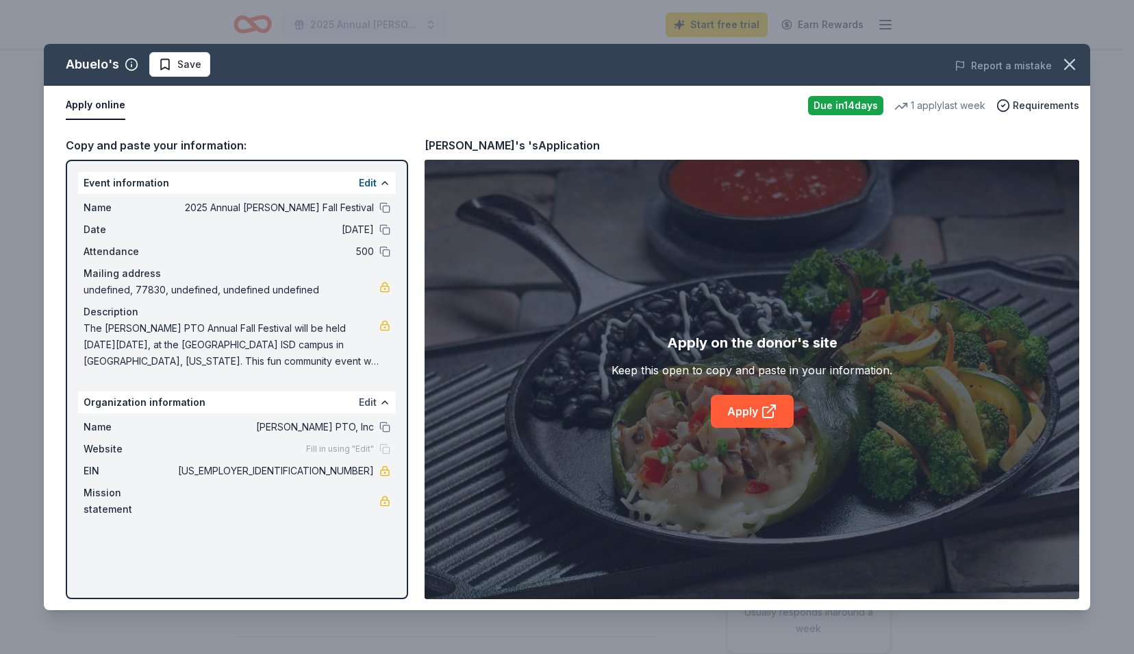
click at [367, 403] on button "Edit" at bounding box center [368, 402] width 18 height 16
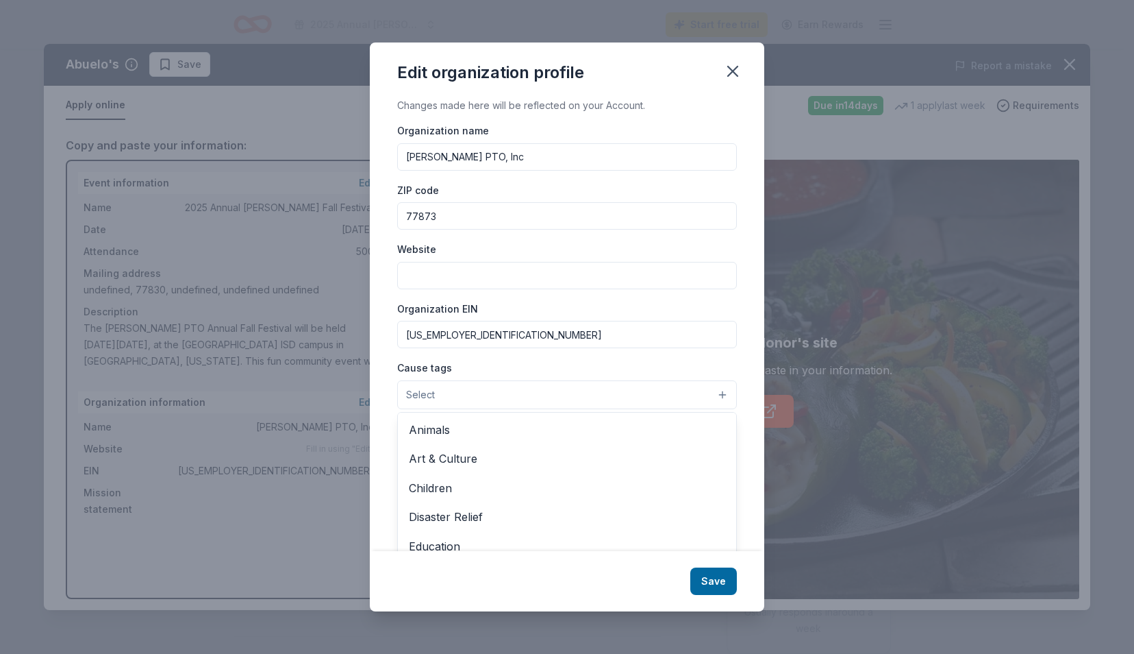
click at [643, 390] on button "Select" at bounding box center [567, 394] width 340 height 29
drag, startPoint x: 719, startPoint y: 462, endPoint x: 593, endPoint y: 543, distance: 149.9
click at [593, 543] on span "Education" at bounding box center [567, 546] width 316 height 18
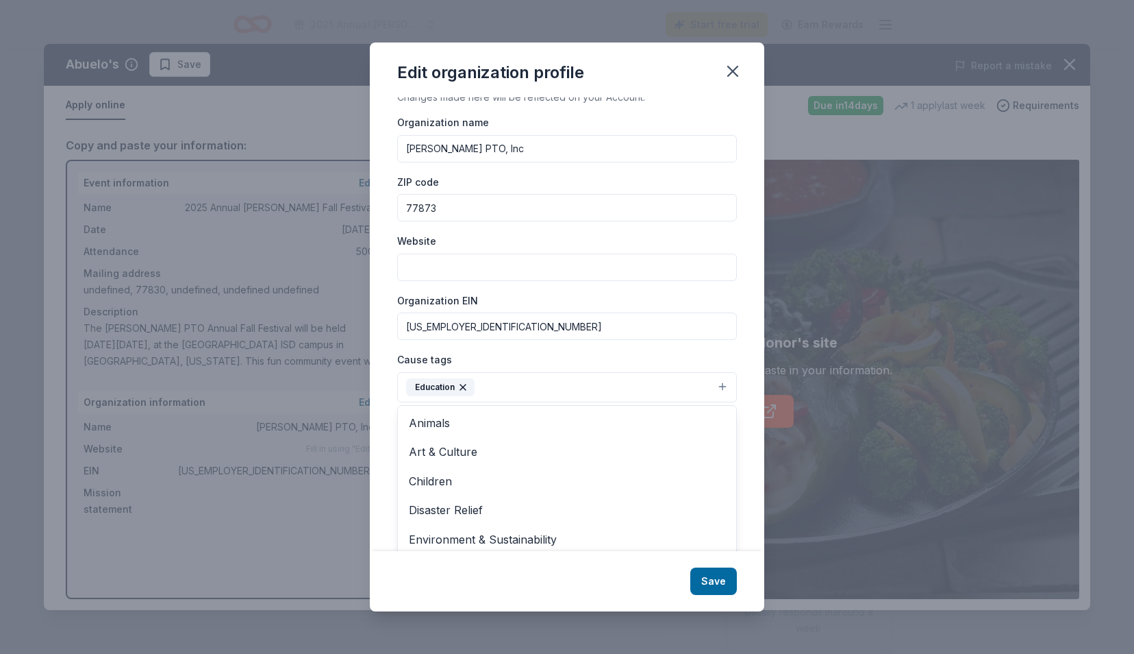
scroll to position [25, 0]
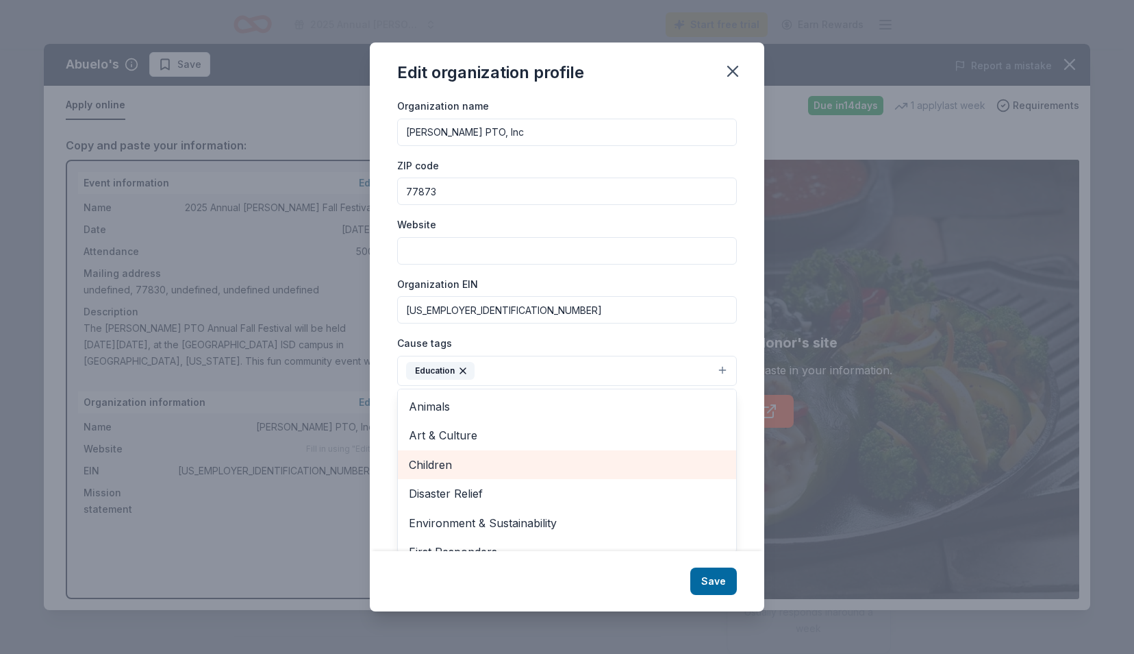
drag, startPoint x: 577, startPoint y: 457, endPoint x: 542, endPoint y: 466, distance: 36.1
click at [542, 466] on span "Children" at bounding box center [567, 465] width 316 height 18
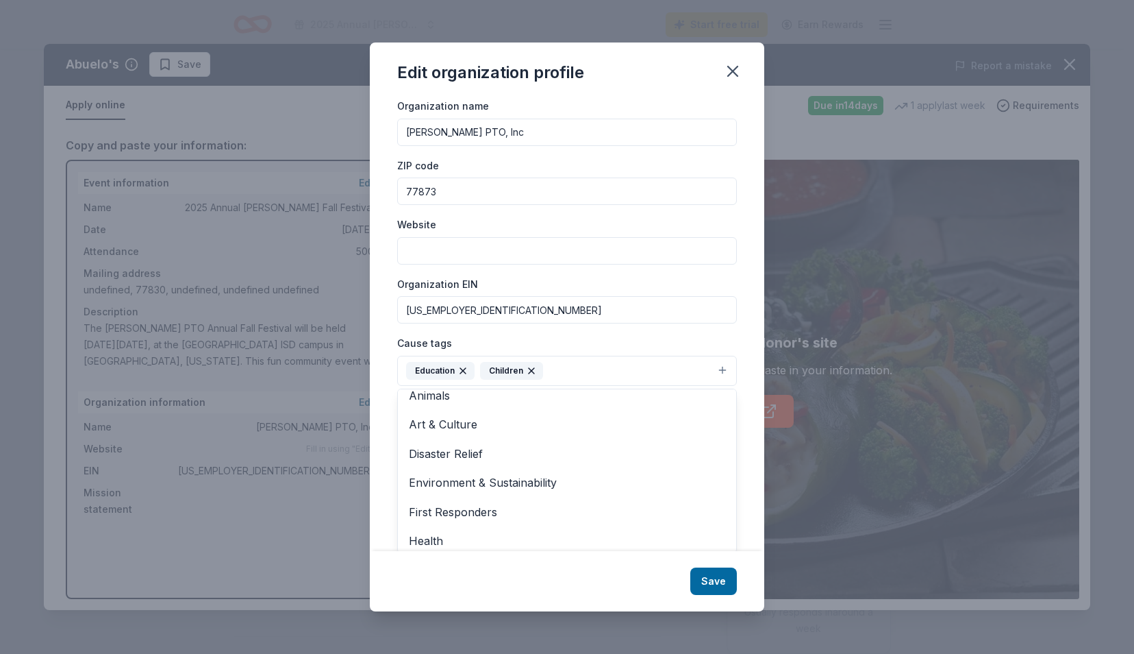
scroll to position [0, 0]
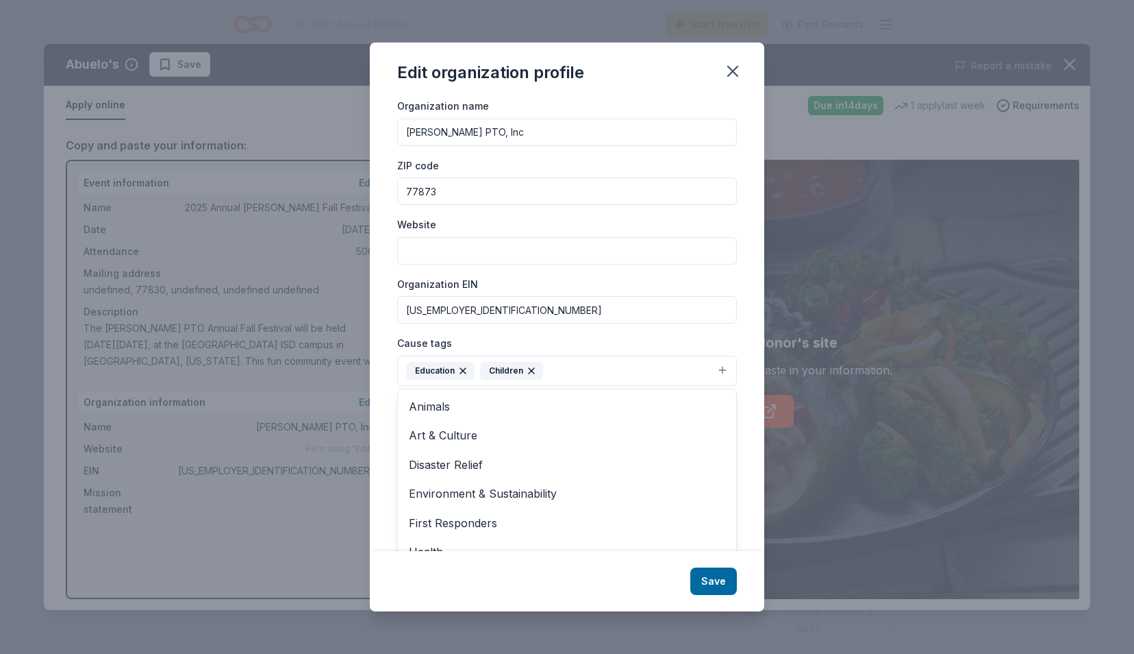
click at [745, 338] on div "Changes made here will be reflected on your Account. Organization name Richards…" at bounding box center [567, 323] width 395 height 453
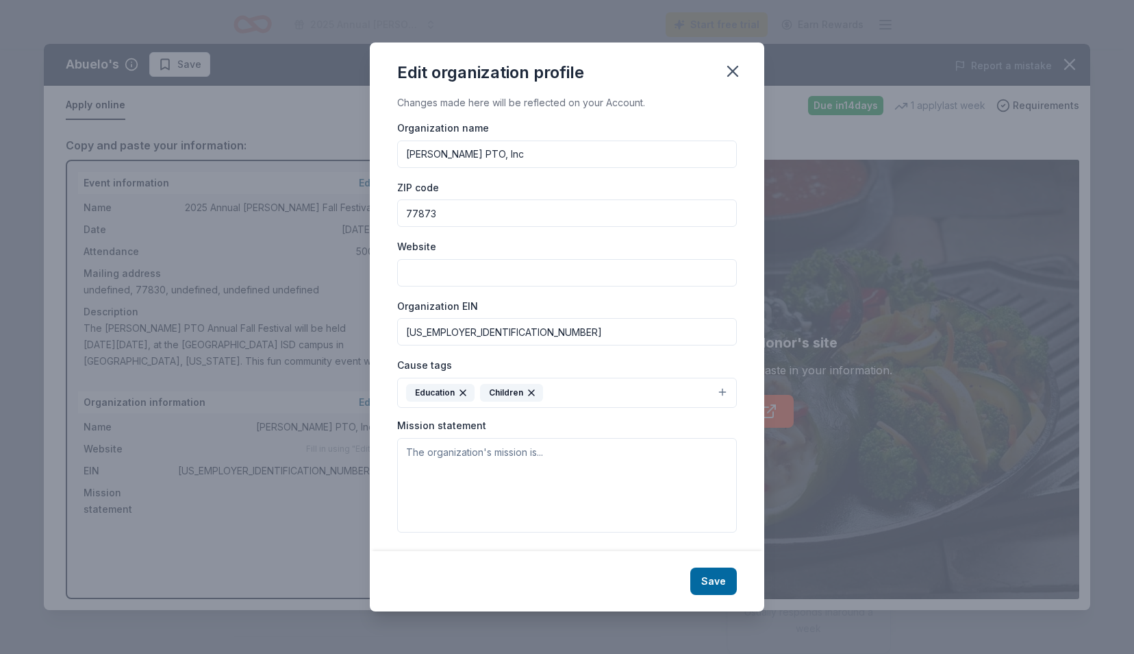
scroll to position [3, 0]
click at [441, 445] on textarea at bounding box center [567, 485] width 340 height 95
paste textarea "The [PERSON_NAME] Parent-Teacher Organization (PTO) is dedicated to supporting …"
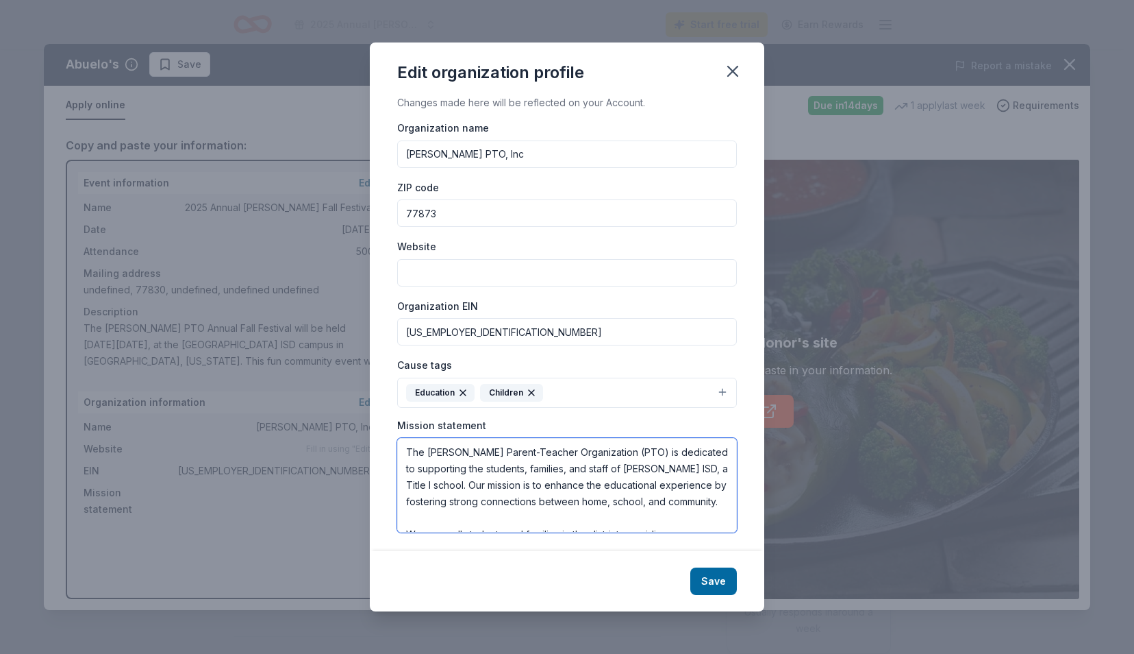
scroll to position [189, 0]
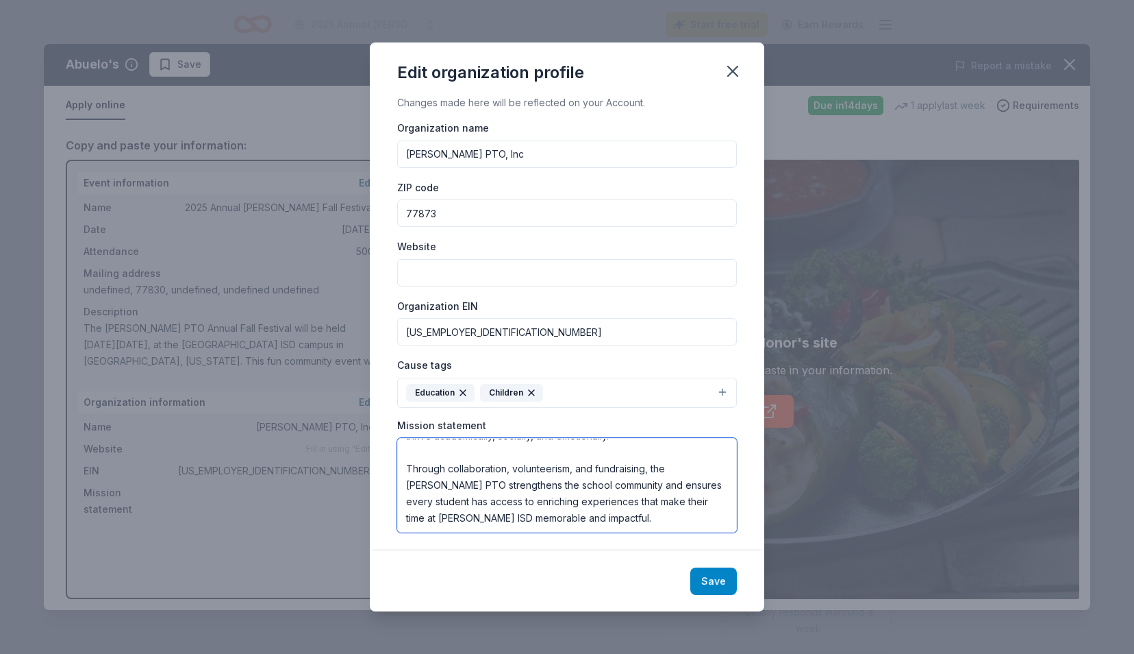
type textarea "The [PERSON_NAME] Parent-Teacher Organization (PTO) is dedicated to supporting …"
click at [708, 586] on button "Save" at bounding box center [714, 580] width 47 height 27
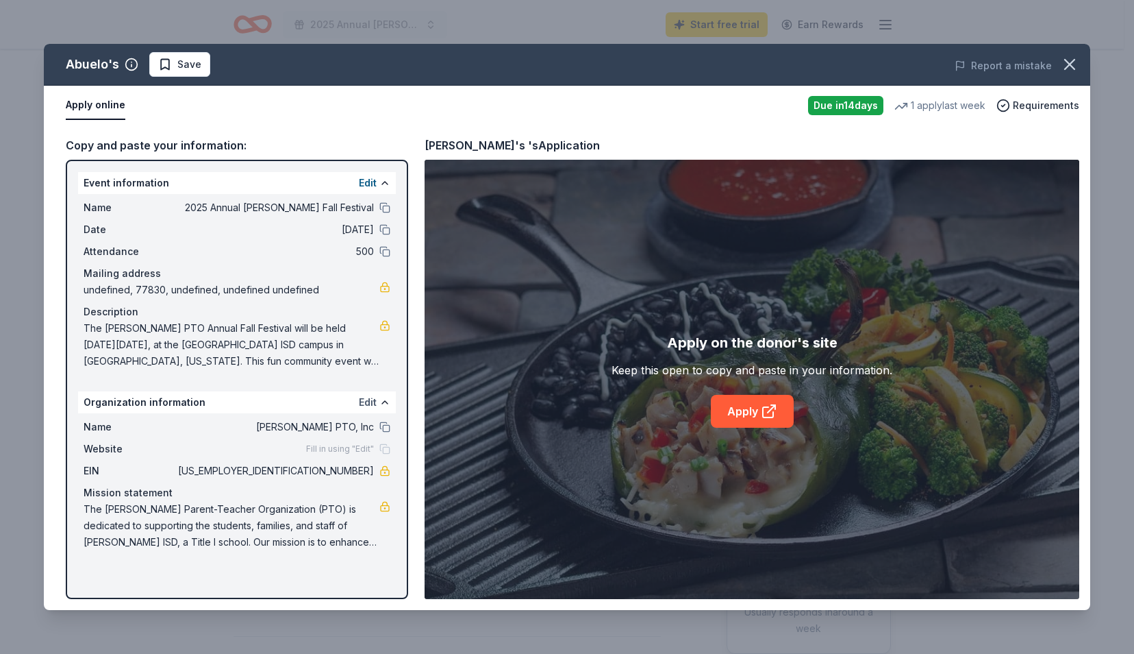
click at [369, 401] on button "Edit" at bounding box center [368, 402] width 18 height 16
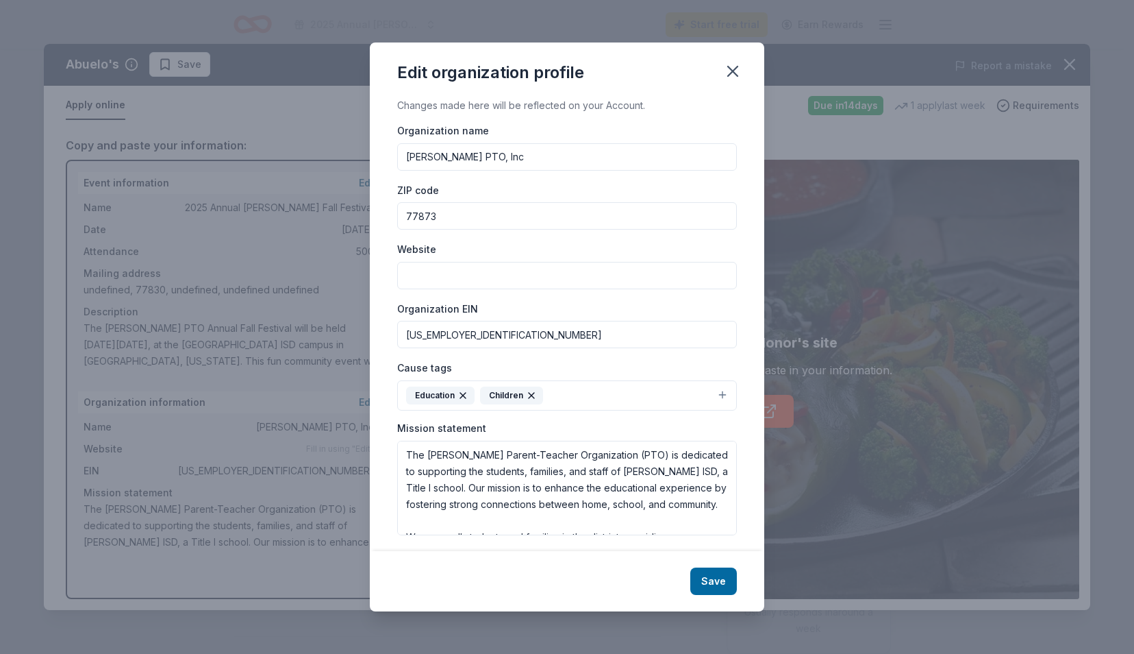
click at [496, 279] on input "Website" at bounding box center [567, 275] width 340 height 27
type input "[URL][DOMAIN_NAME]"
click at [713, 578] on button "Save" at bounding box center [714, 580] width 47 height 27
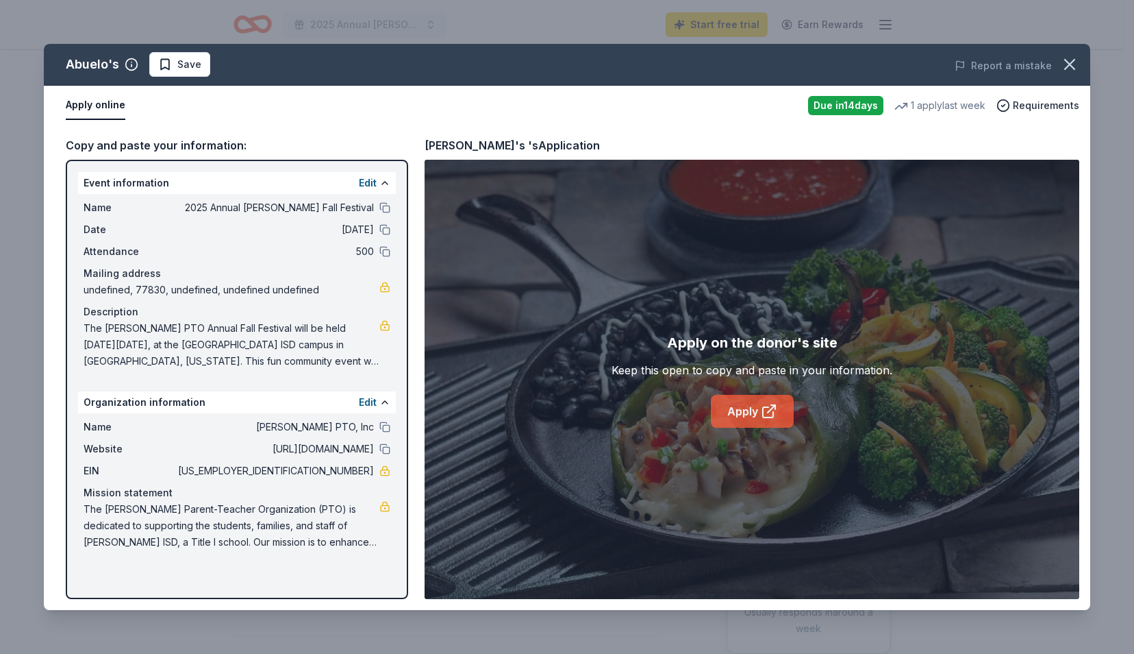
click at [757, 405] on link "Apply" at bounding box center [752, 411] width 83 height 33
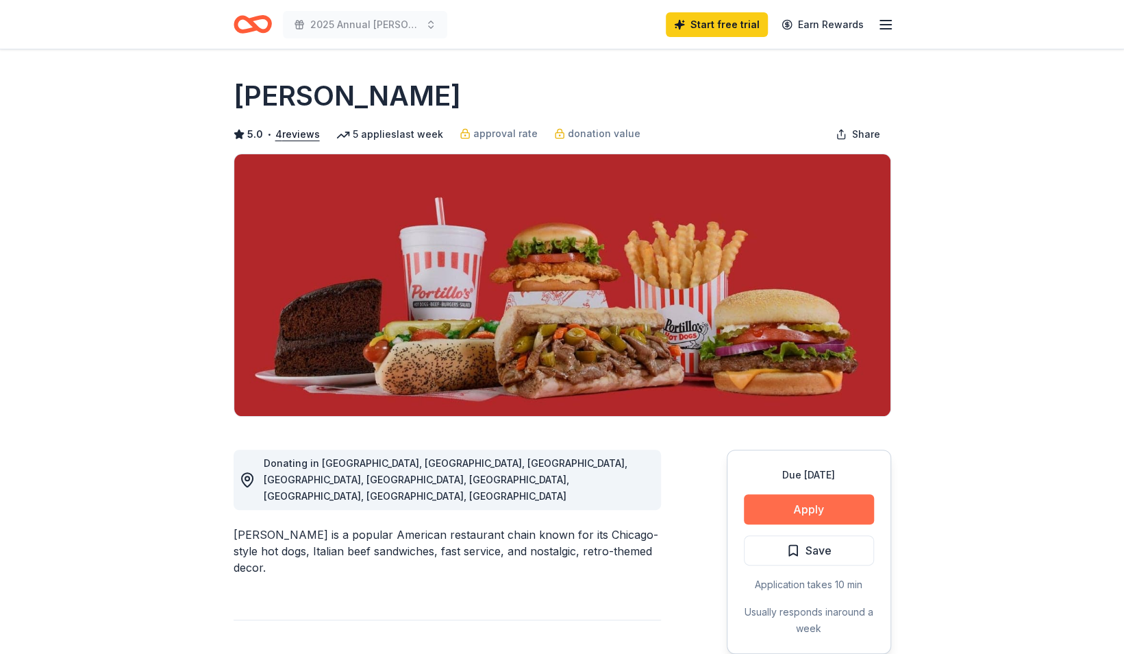
click at [825, 508] on button "Apply" at bounding box center [809, 509] width 130 height 30
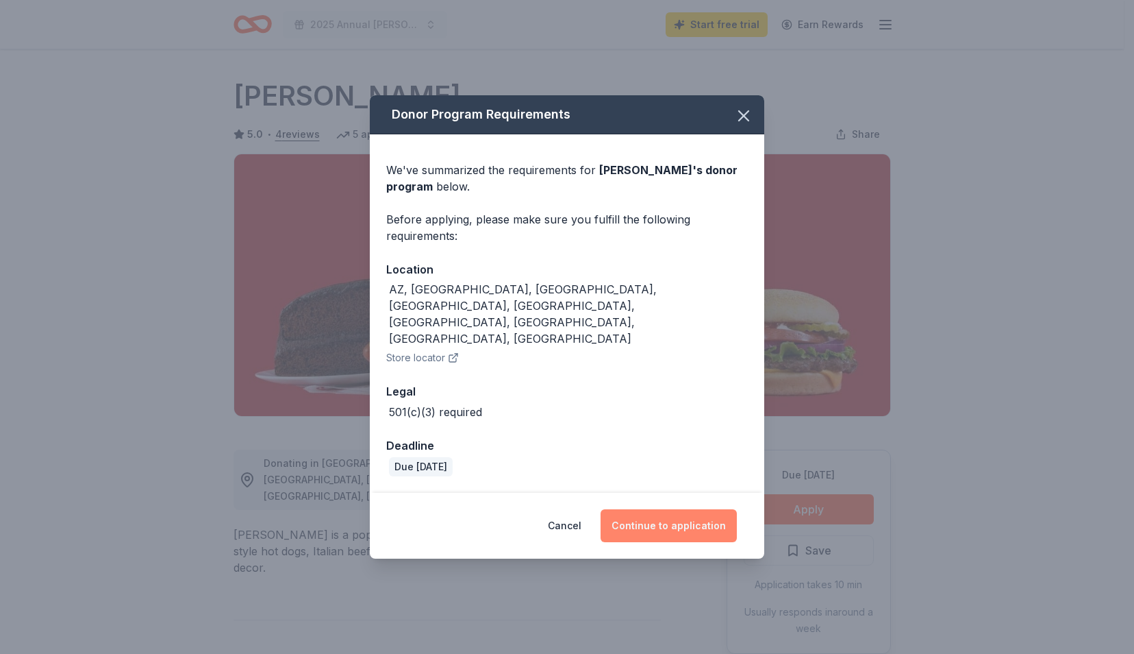
click at [712, 509] on button "Continue to application" at bounding box center [669, 525] width 136 height 33
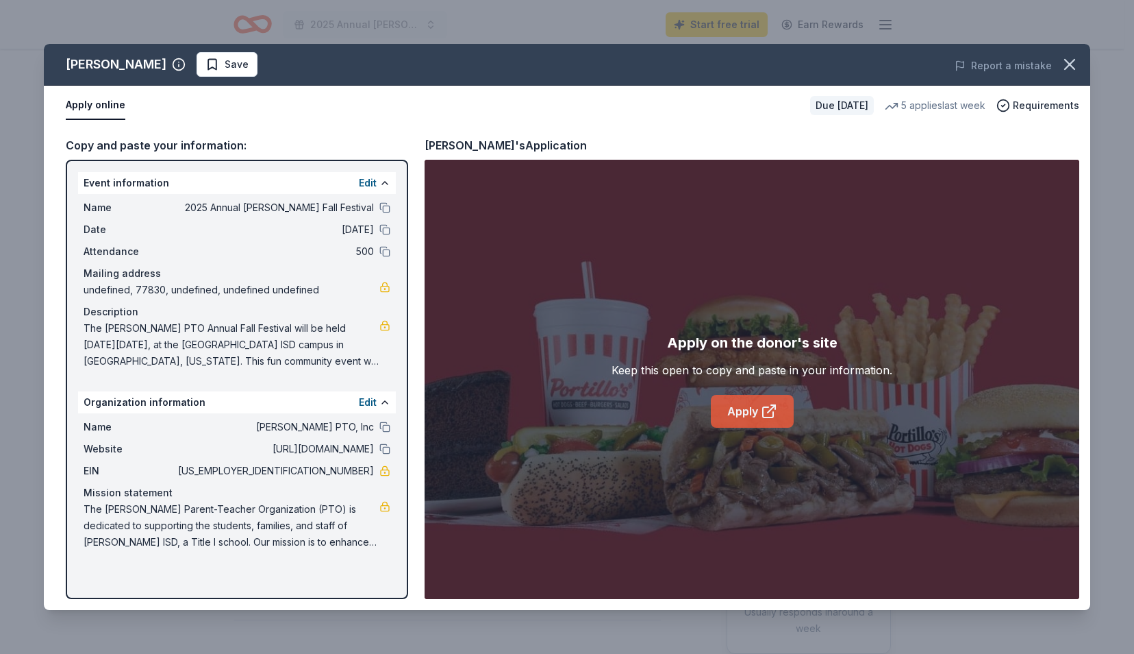
click at [784, 408] on link "Apply" at bounding box center [752, 411] width 83 height 33
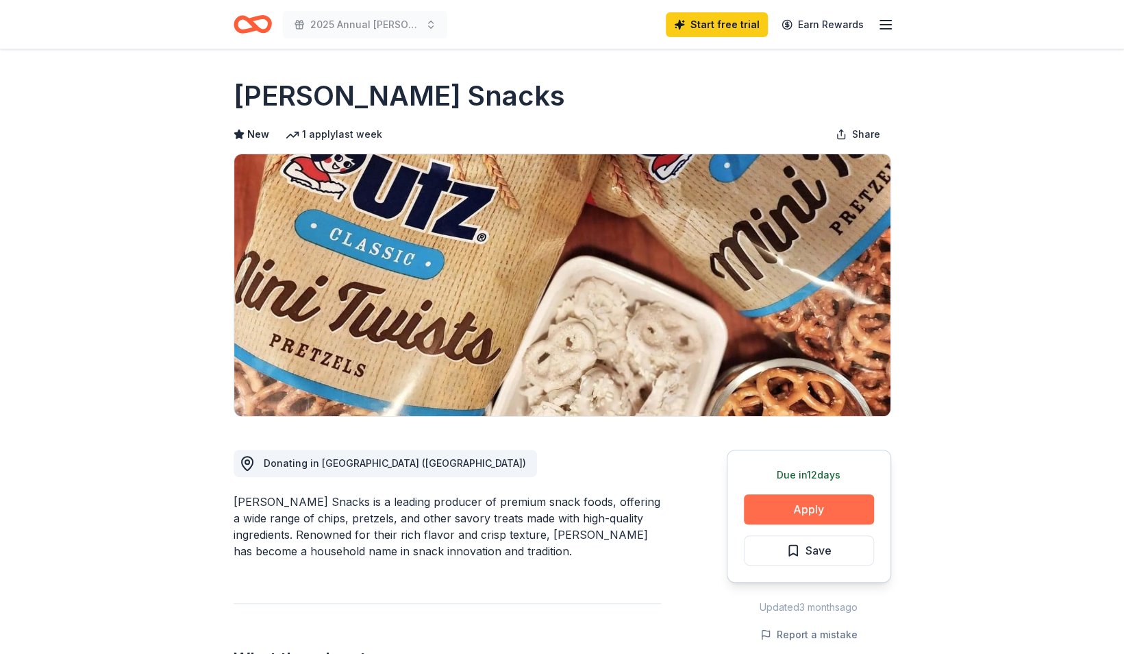
click at [785, 511] on button "Apply" at bounding box center [809, 509] width 130 height 30
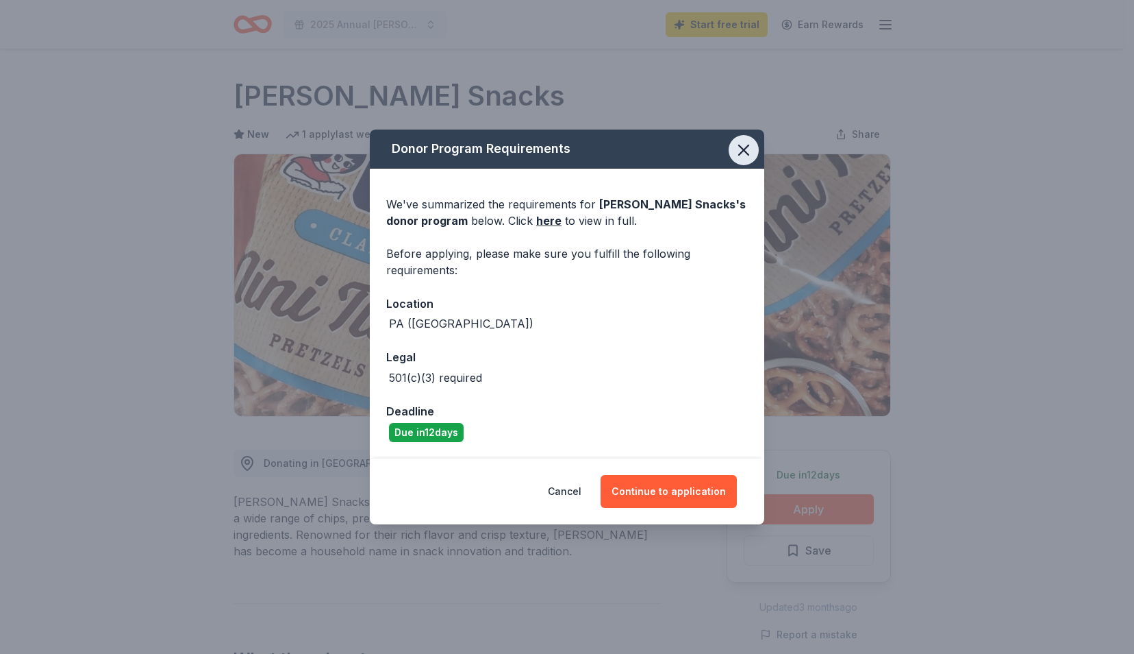
click at [747, 142] on icon "button" at bounding box center [743, 149] width 19 height 19
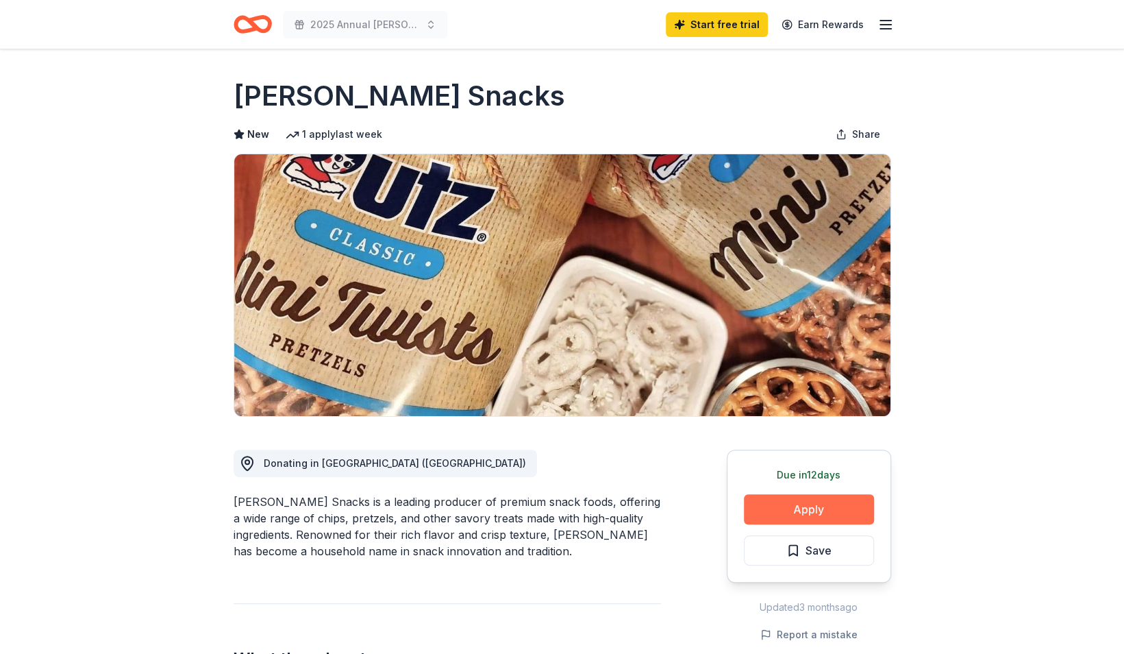
drag, startPoint x: 786, startPoint y: 506, endPoint x: 748, endPoint y: 519, distance: 40.5
click at [748, 519] on button "Apply" at bounding box center [809, 509] width 130 height 30
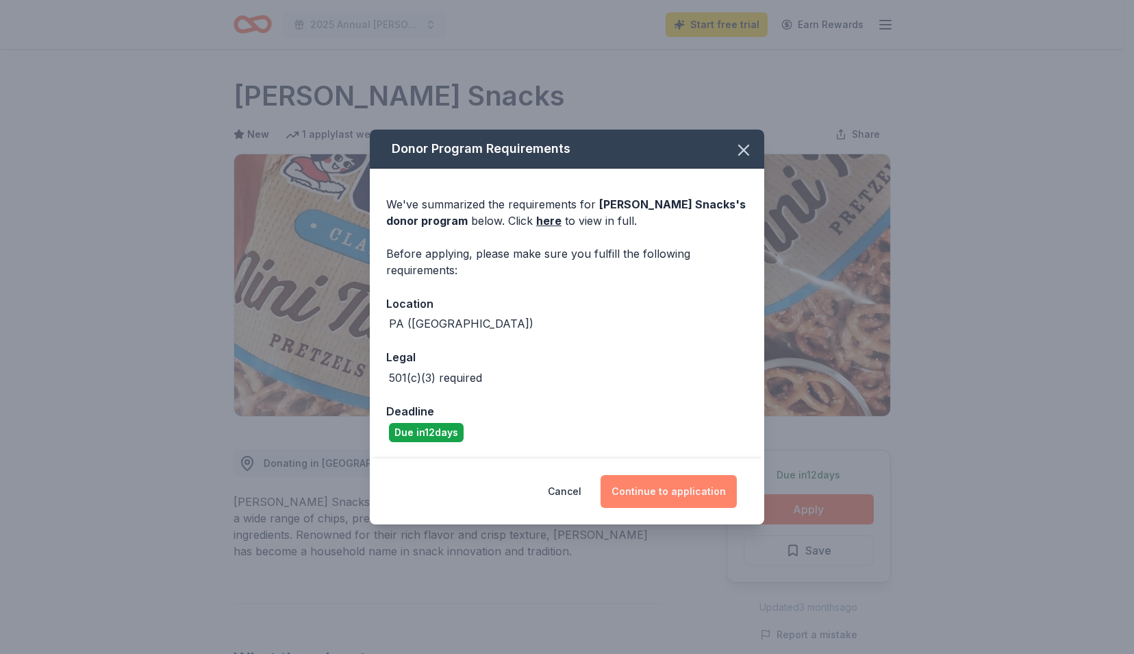
click at [659, 486] on button "Continue to application" at bounding box center [669, 491] width 136 height 33
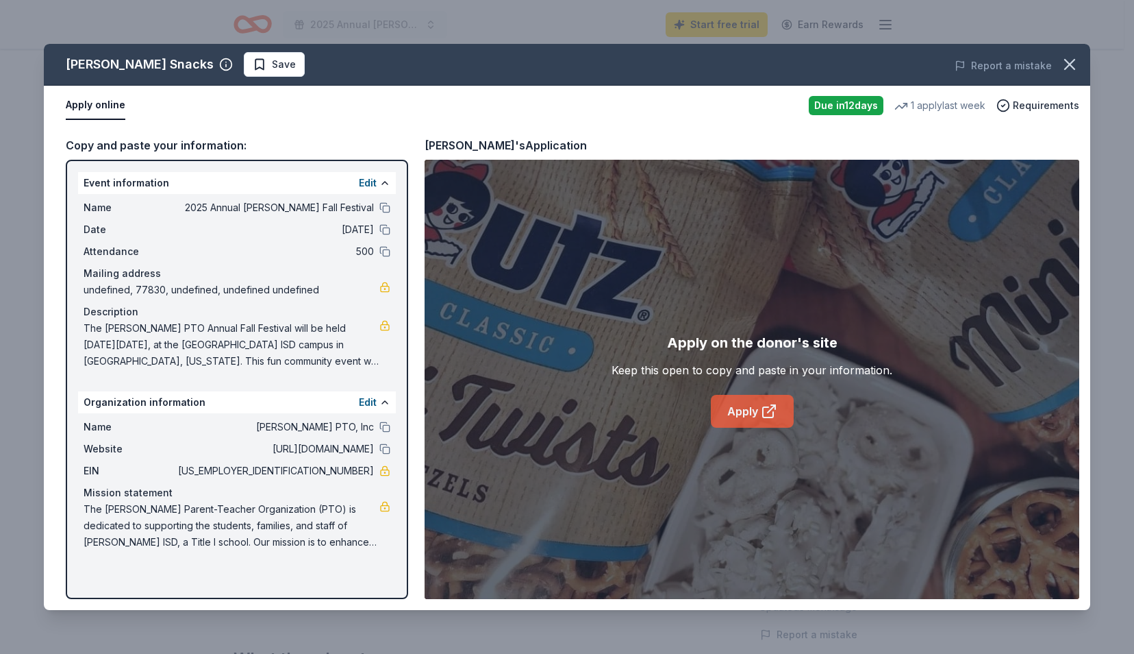
drag, startPoint x: 748, startPoint y: 415, endPoint x: 741, endPoint y: 418, distance: 8.0
click at [741, 418] on link "Apply" at bounding box center [752, 411] width 83 height 33
